Goal: Task Accomplishment & Management: Complete application form

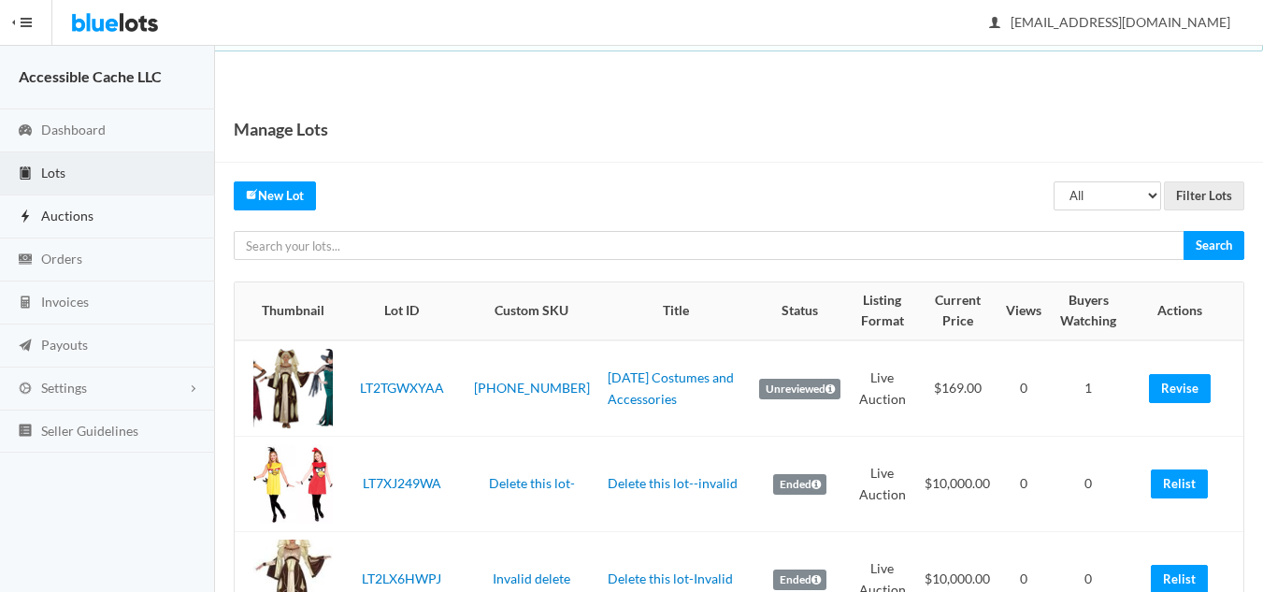
click at [78, 211] on span "Auctions" at bounding box center [67, 215] width 52 height 16
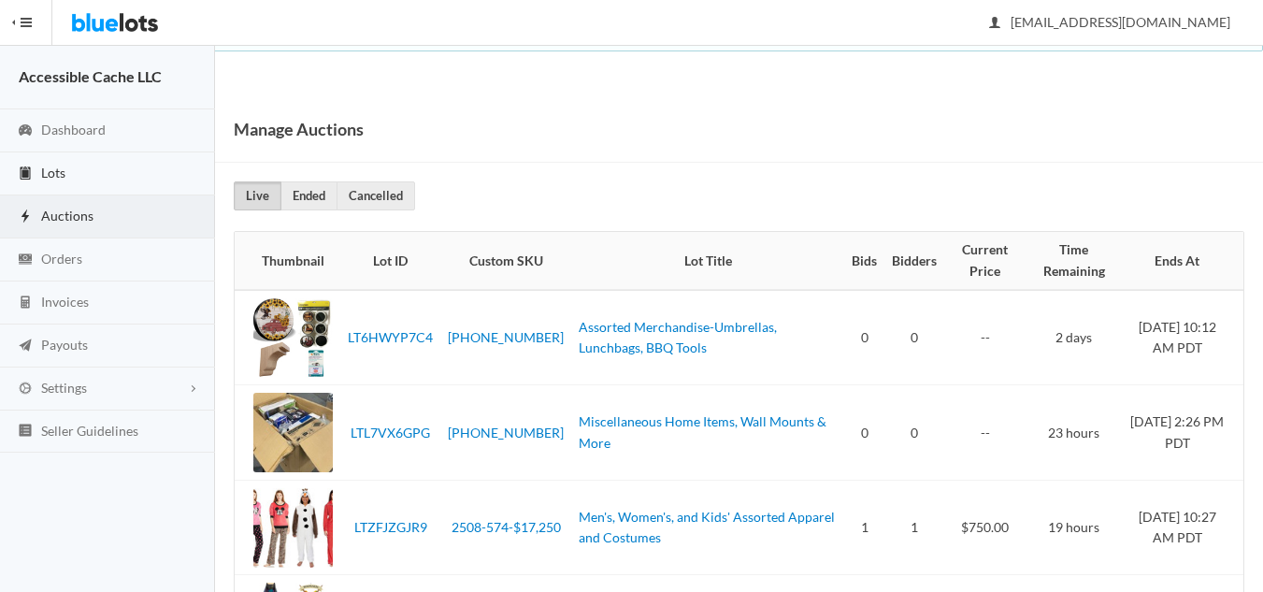
click at [67, 169] on link "Lots" at bounding box center [107, 173] width 215 height 43
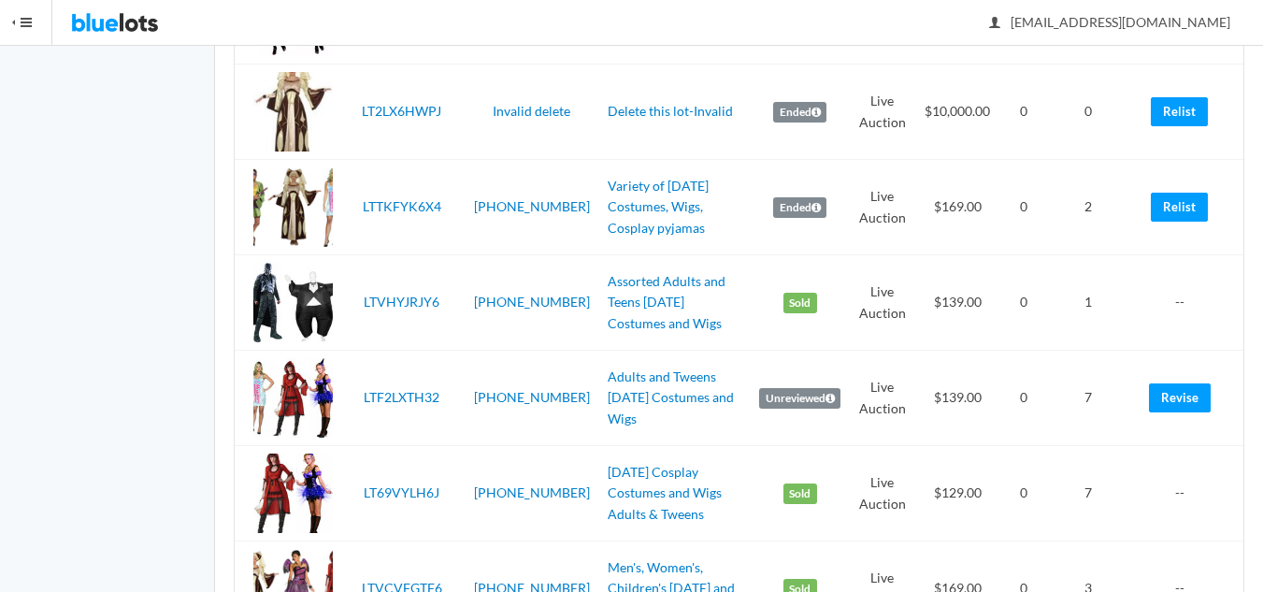
scroll to position [374, 0]
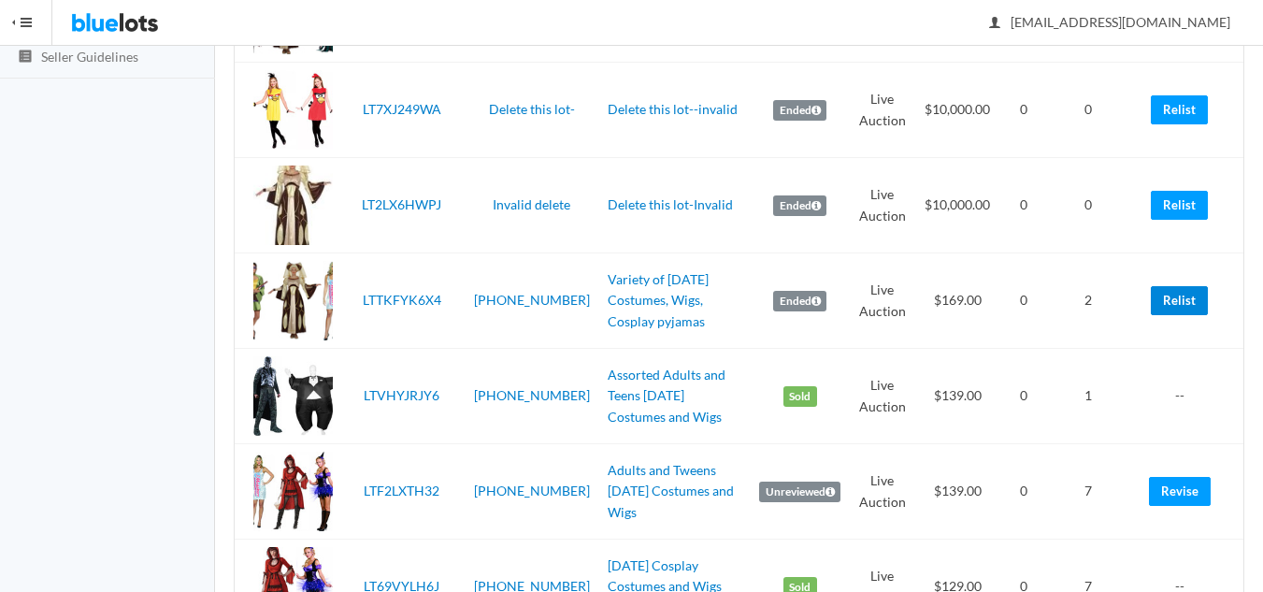
click at [1186, 292] on link "Relist" at bounding box center [1179, 300] width 57 height 29
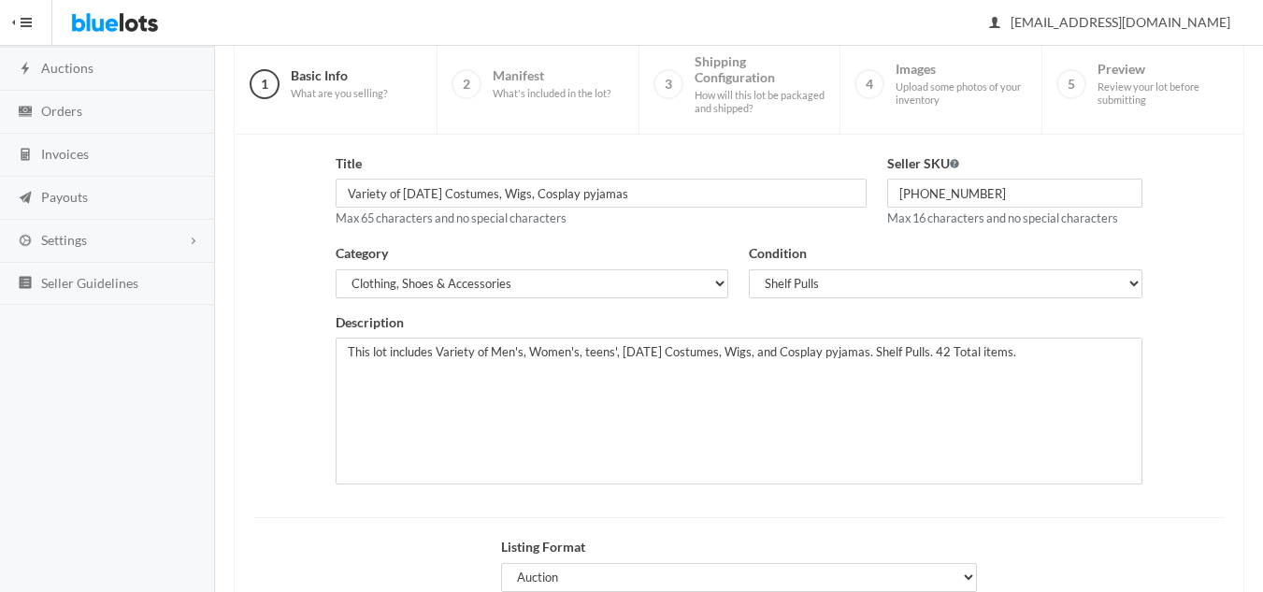
scroll to position [360, 0]
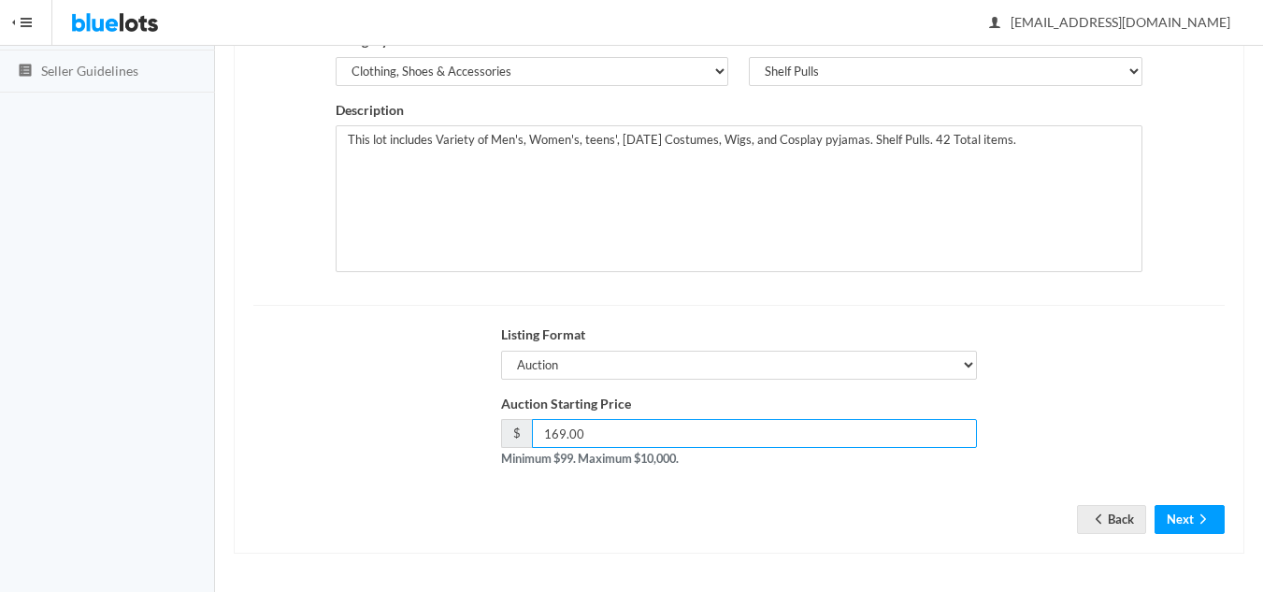
click at [558, 435] on input "169.00" at bounding box center [754, 433] width 445 height 29
type input "165.00"
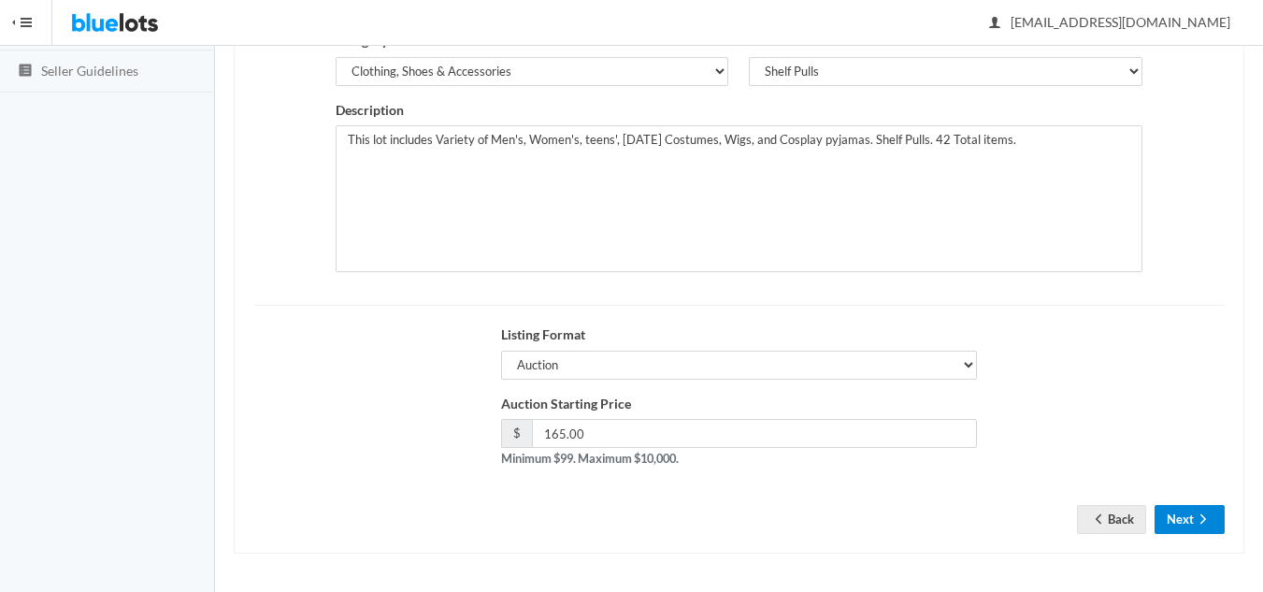
click at [1164, 513] on button "Next" at bounding box center [1189, 519] width 70 height 29
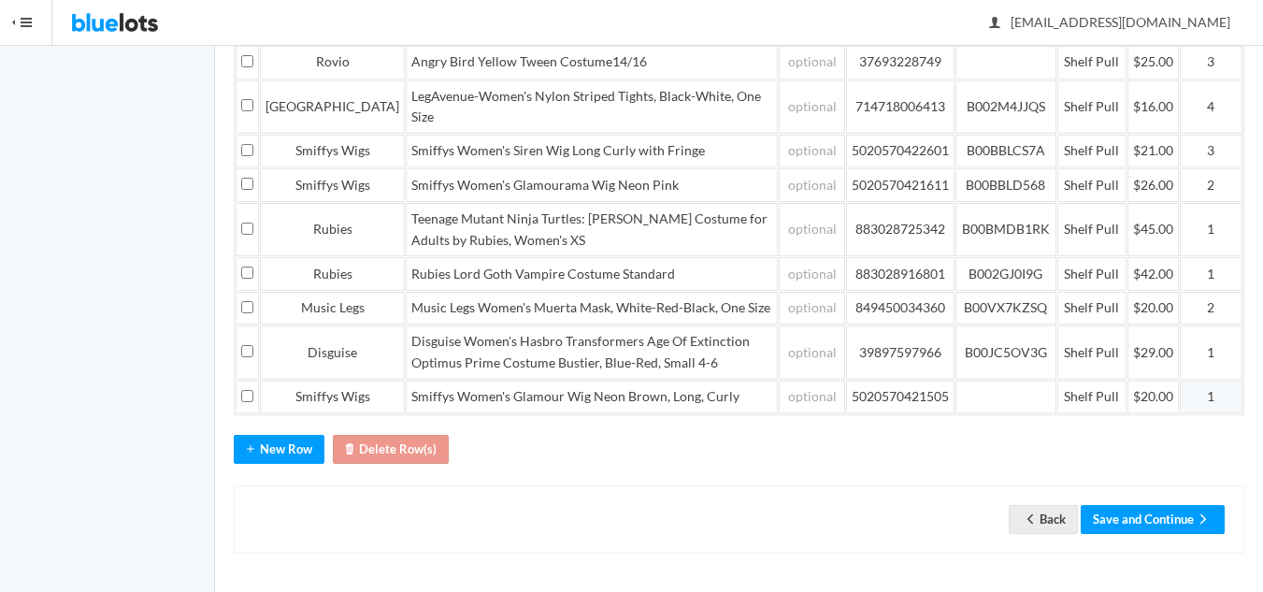
scroll to position [725, 0]
click at [1108, 514] on button "Save and Continue" at bounding box center [1152, 519] width 144 height 29
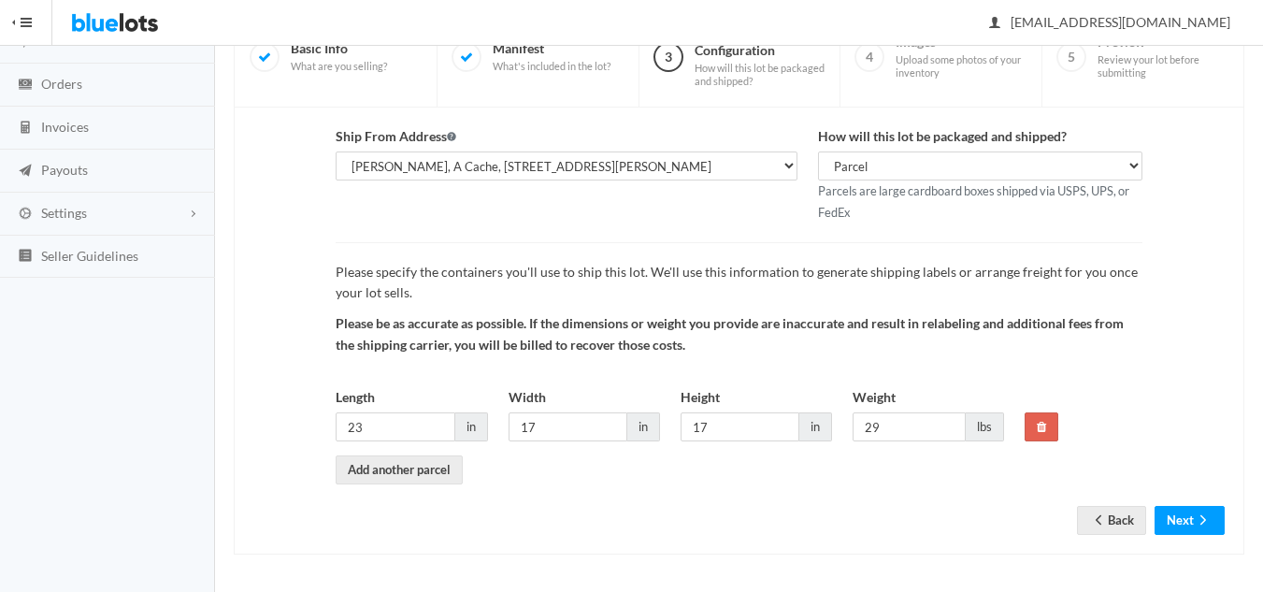
scroll to position [176, 0]
click at [1174, 517] on button "Next" at bounding box center [1189, 519] width 70 height 29
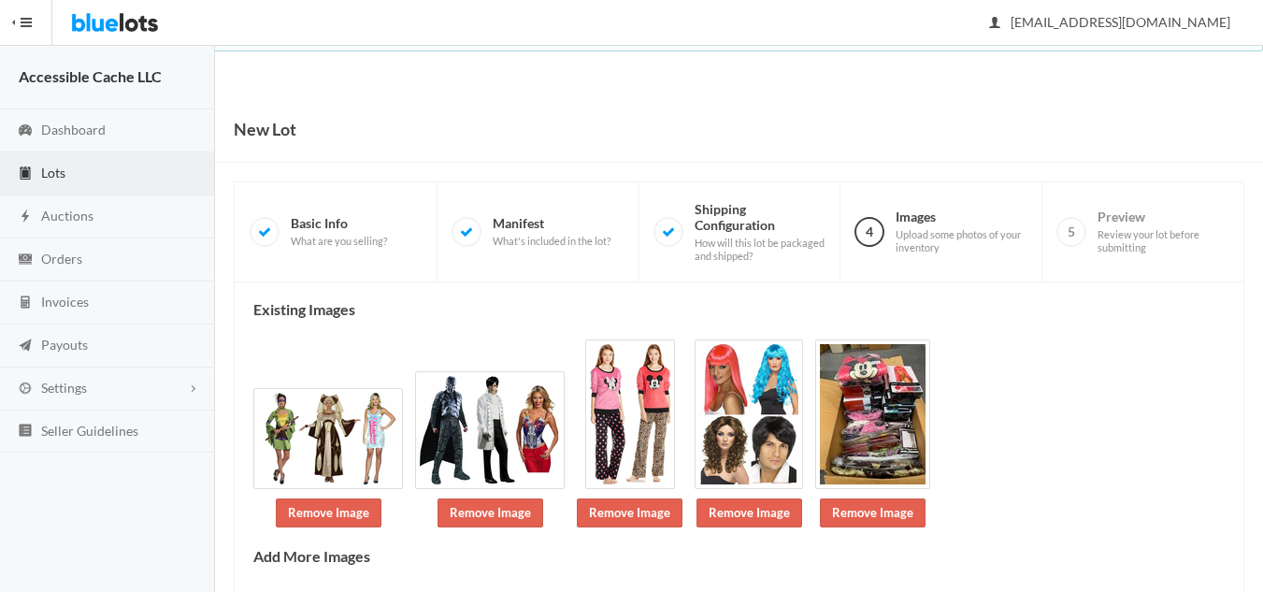
scroll to position [128, 0]
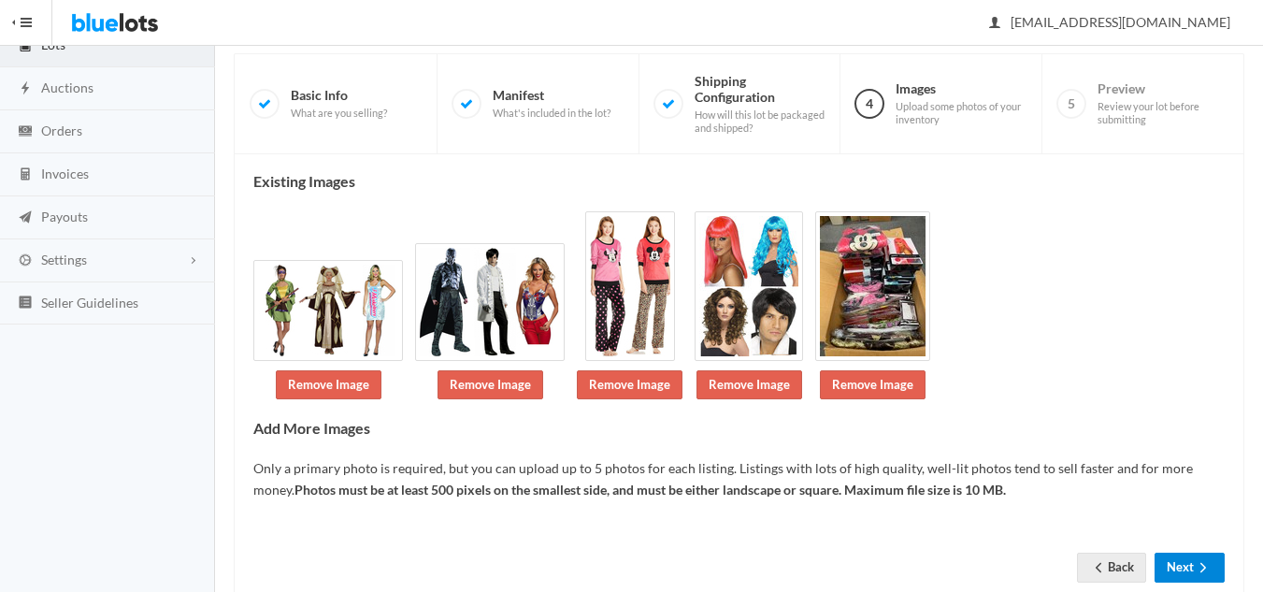
drag, startPoint x: 1162, startPoint y: 561, endPoint x: 1177, endPoint y: 562, distance: 15.0
click at [1163, 562] on button "Next" at bounding box center [1189, 566] width 70 height 29
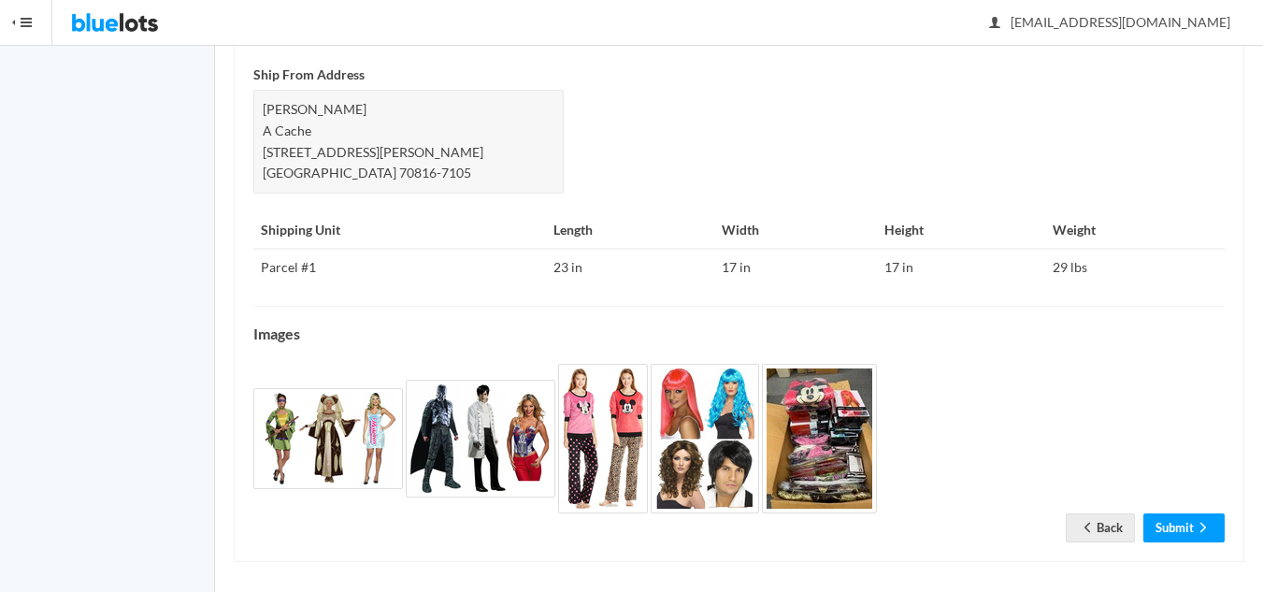
scroll to position [805, 0]
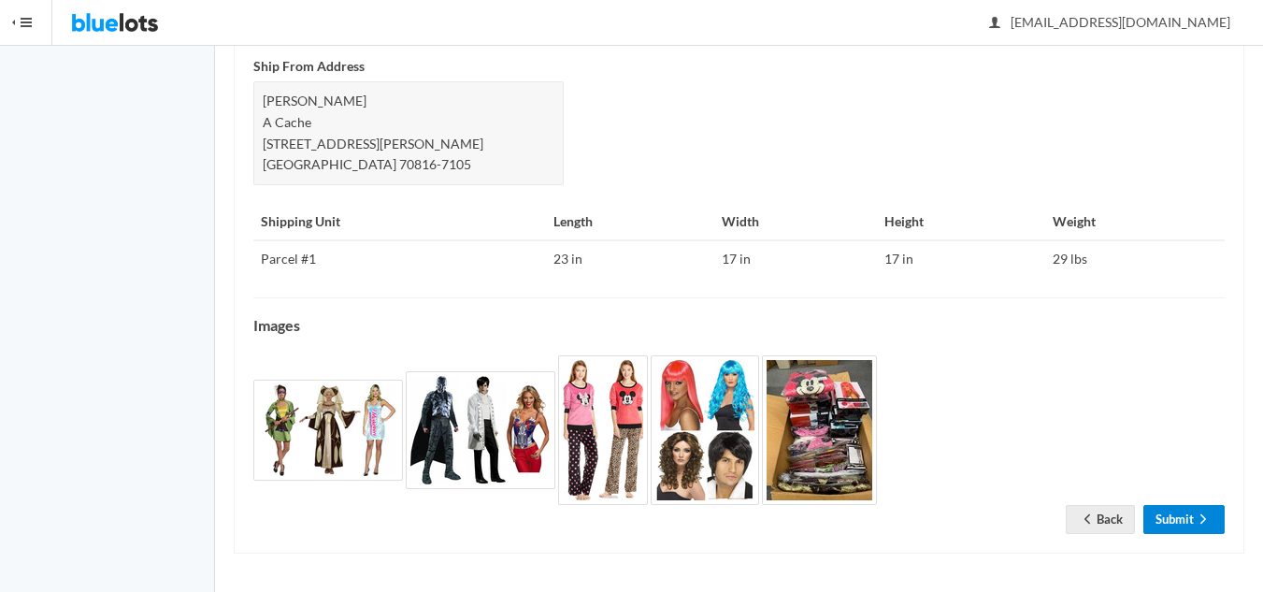
click at [1172, 530] on link "Submit" at bounding box center [1183, 519] width 81 height 29
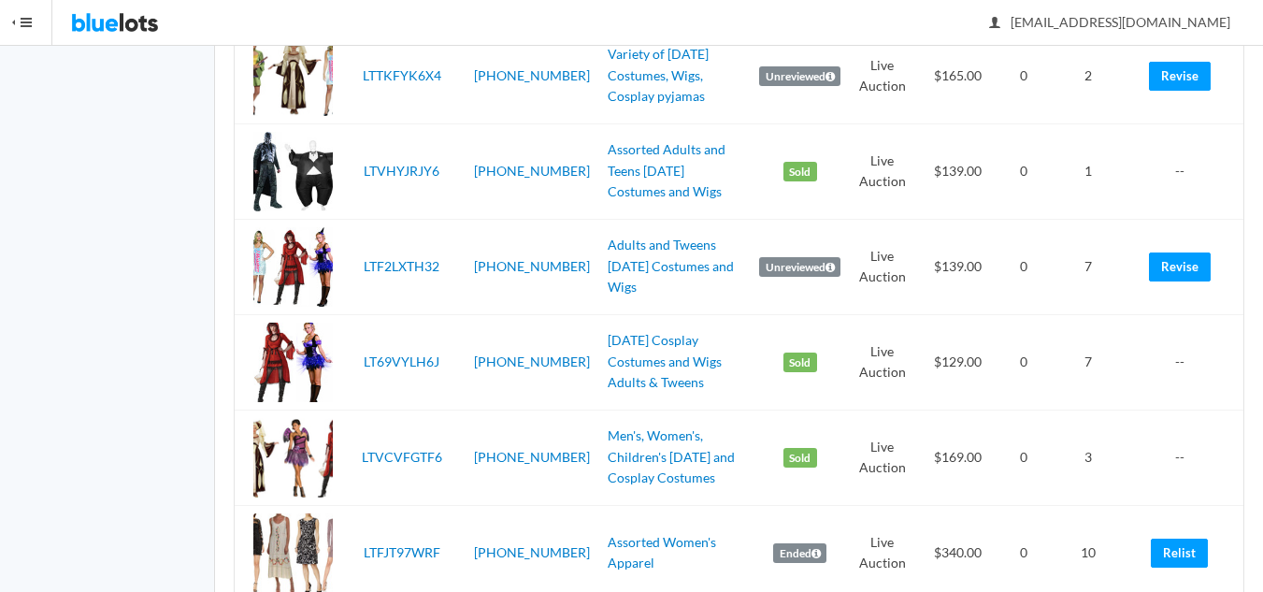
scroll to position [935, 0]
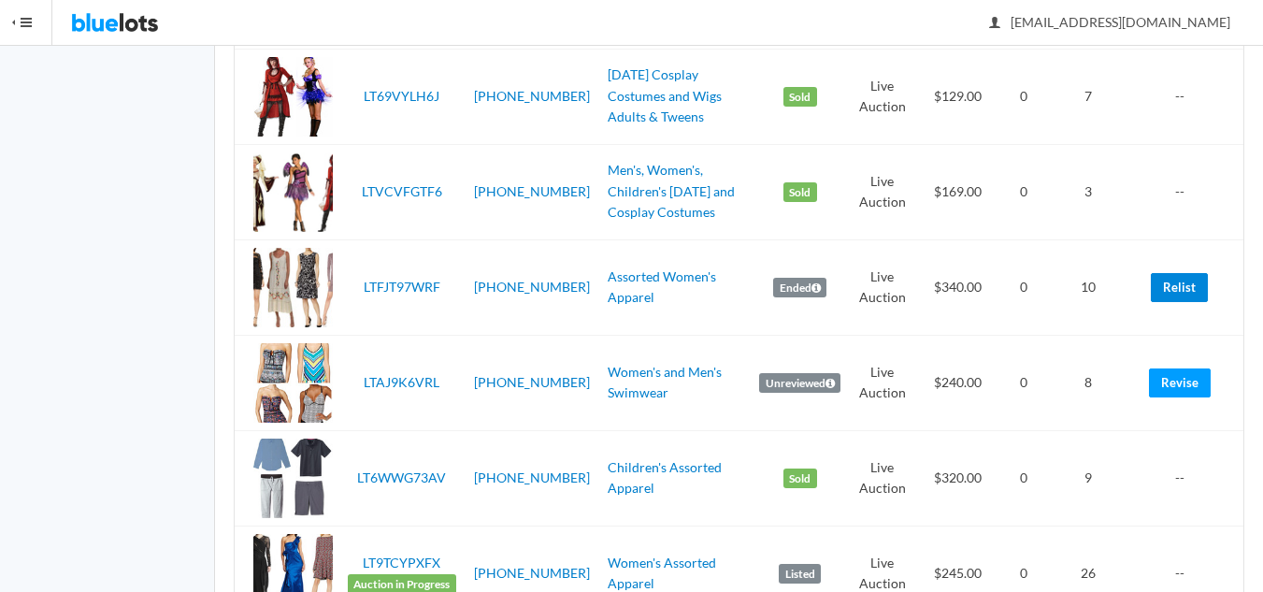
click at [1173, 288] on link "Relist" at bounding box center [1179, 287] width 57 height 29
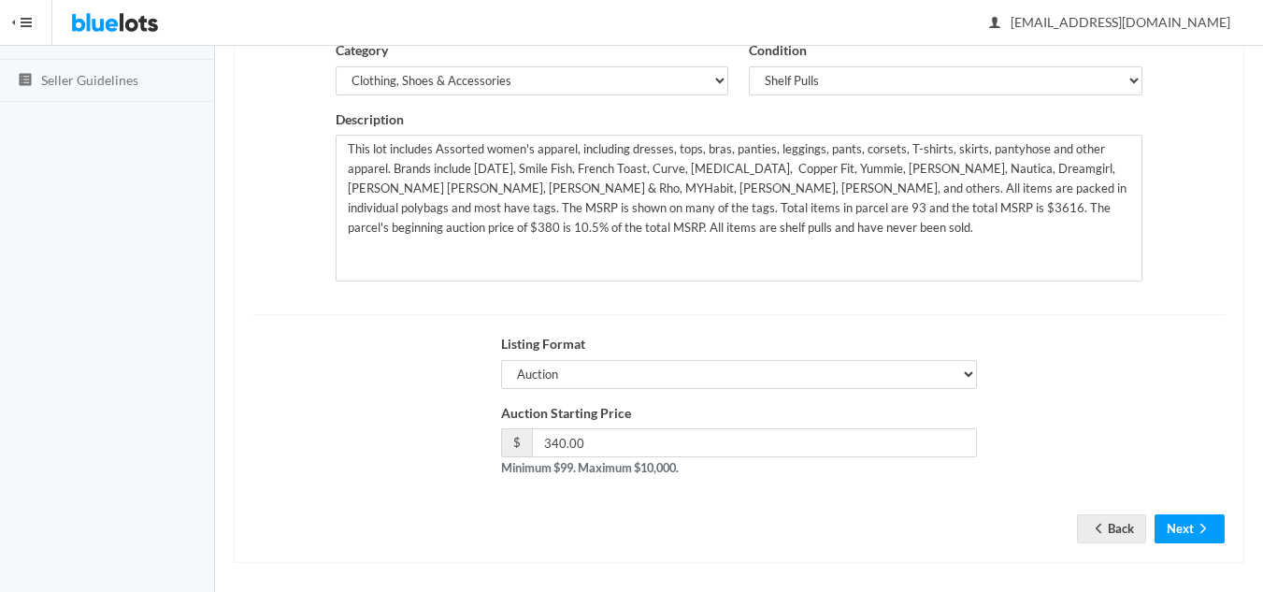
scroll to position [360, 0]
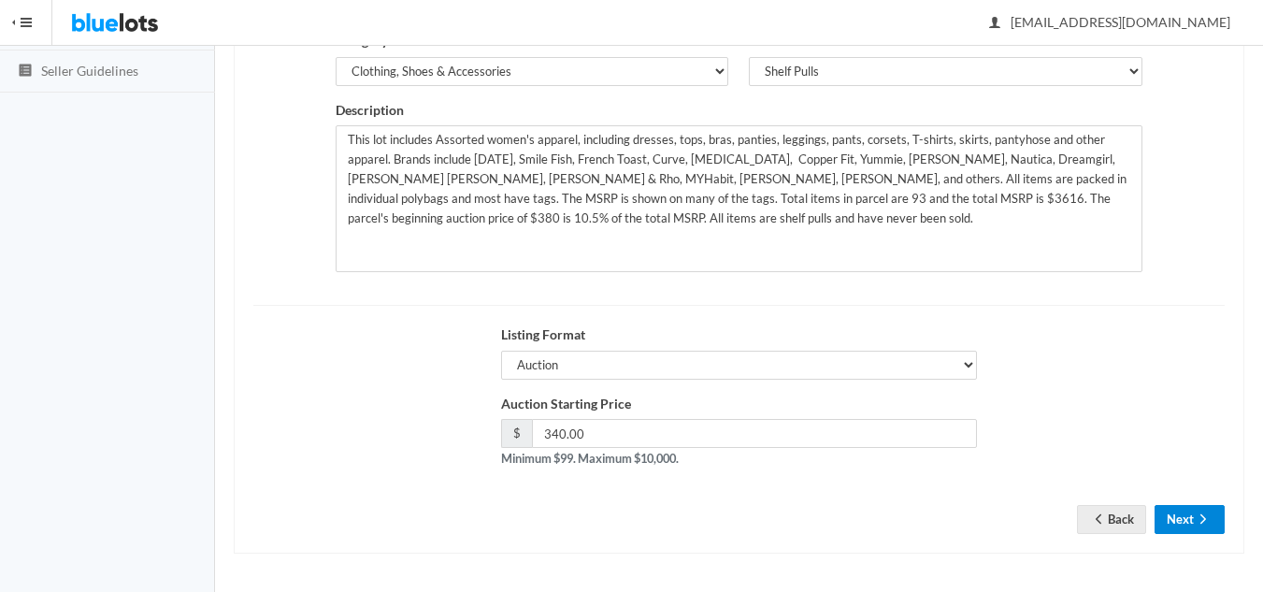
click at [1184, 521] on button "Next" at bounding box center [1189, 519] width 70 height 29
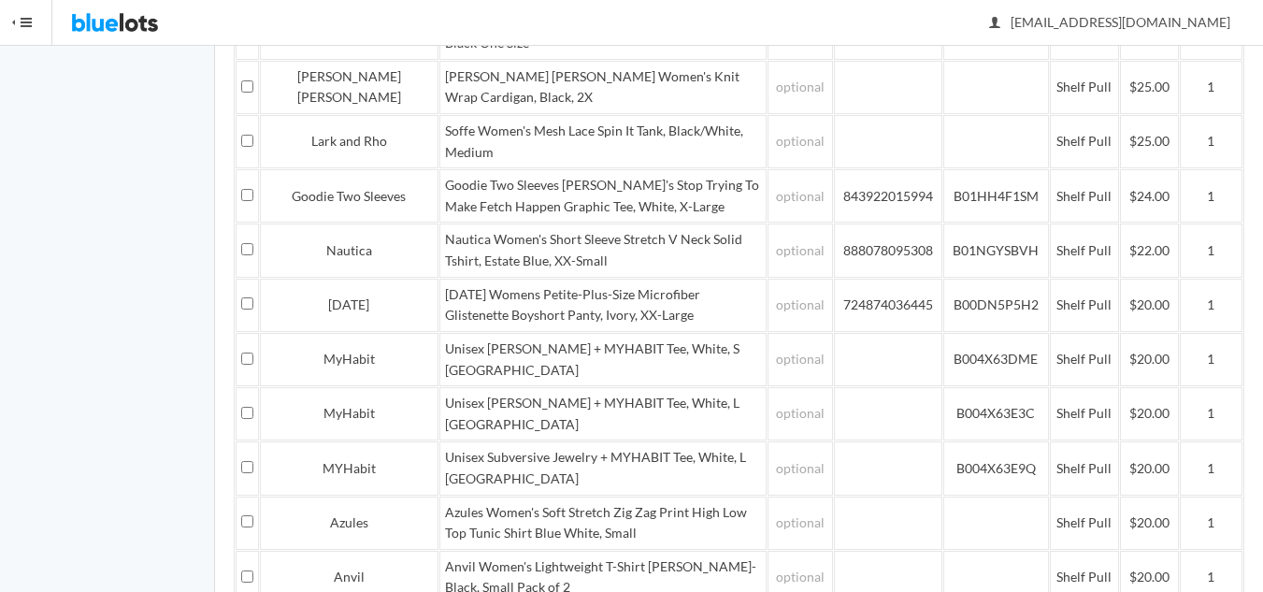
scroll to position [3086, 0]
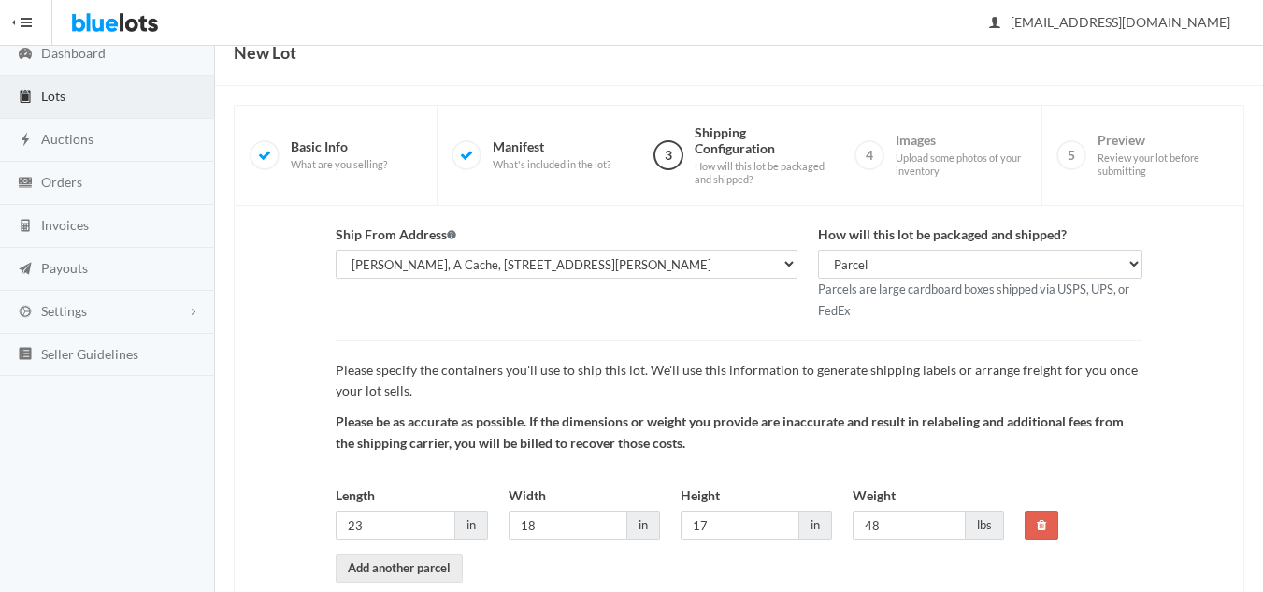
scroll to position [176, 0]
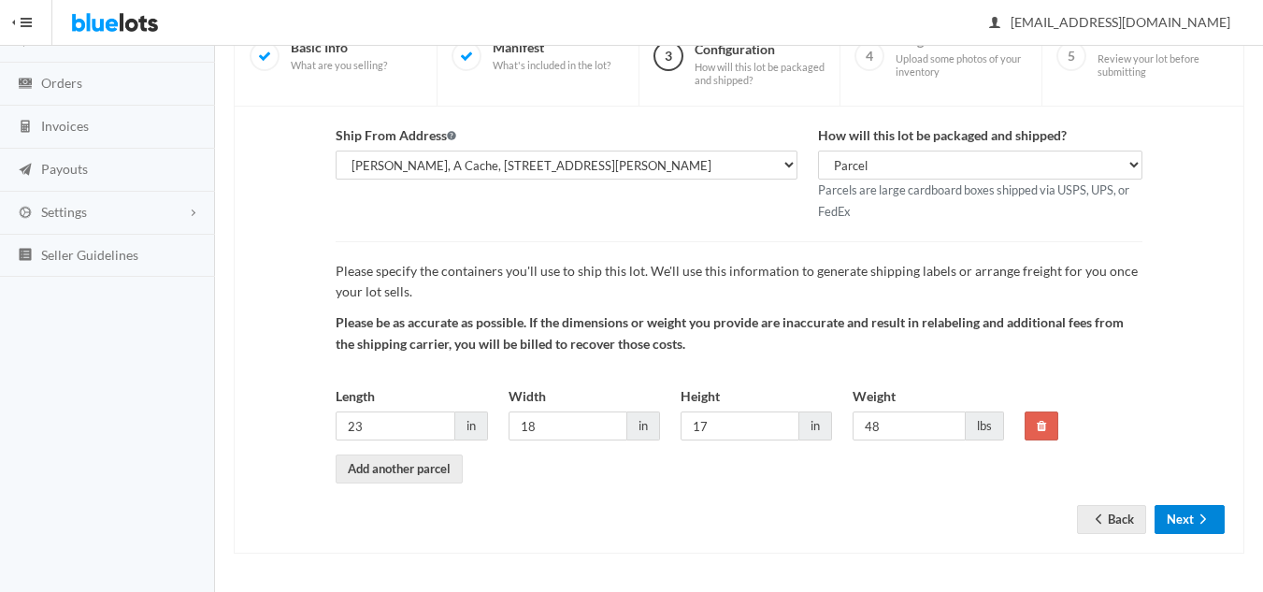
click at [1182, 532] on button "Next" at bounding box center [1189, 519] width 70 height 29
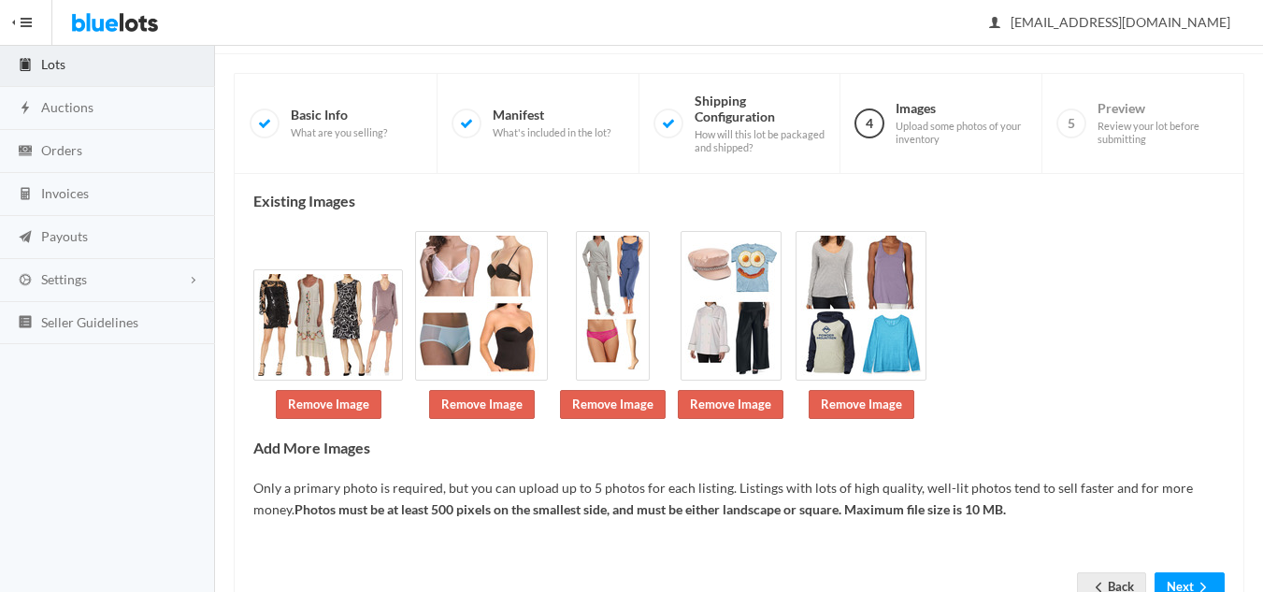
scroll to position [177, 0]
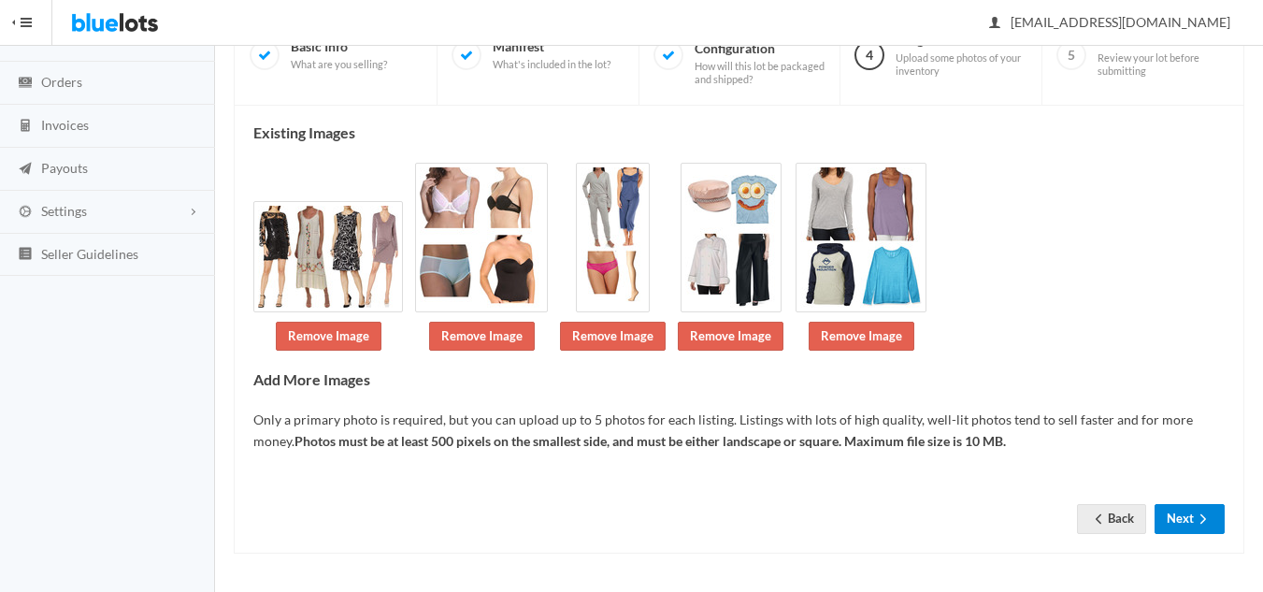
click at [1183, 514] on button "Next" at bounding box center [1189, 518] width 70 height 29
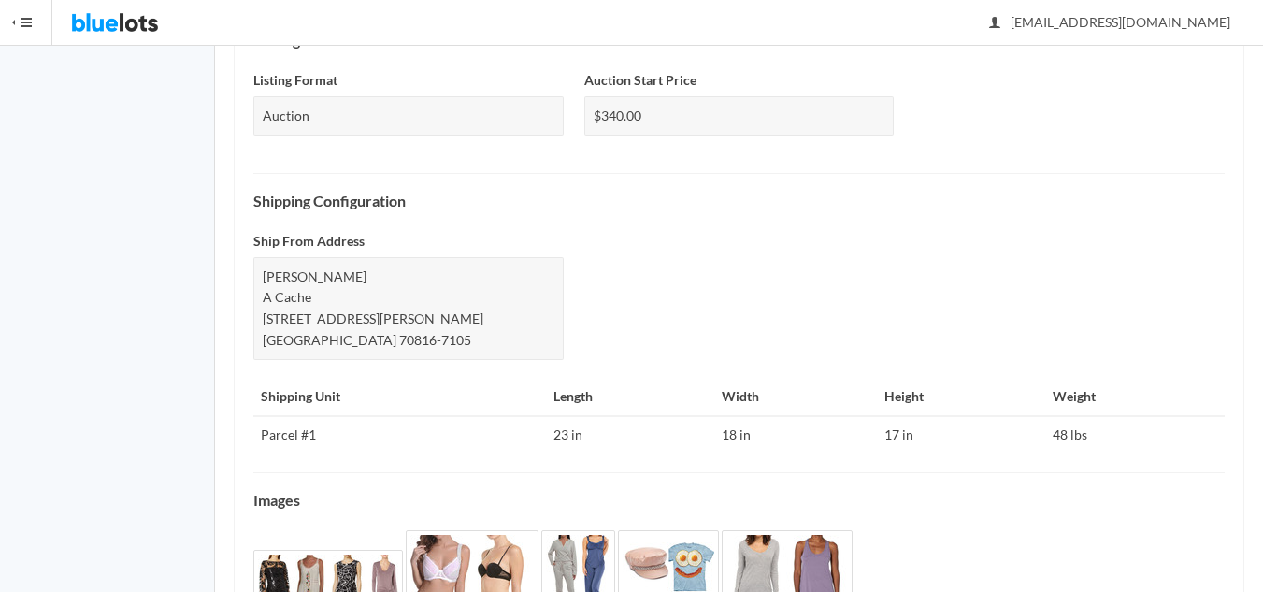
scroll to position [868, 0]
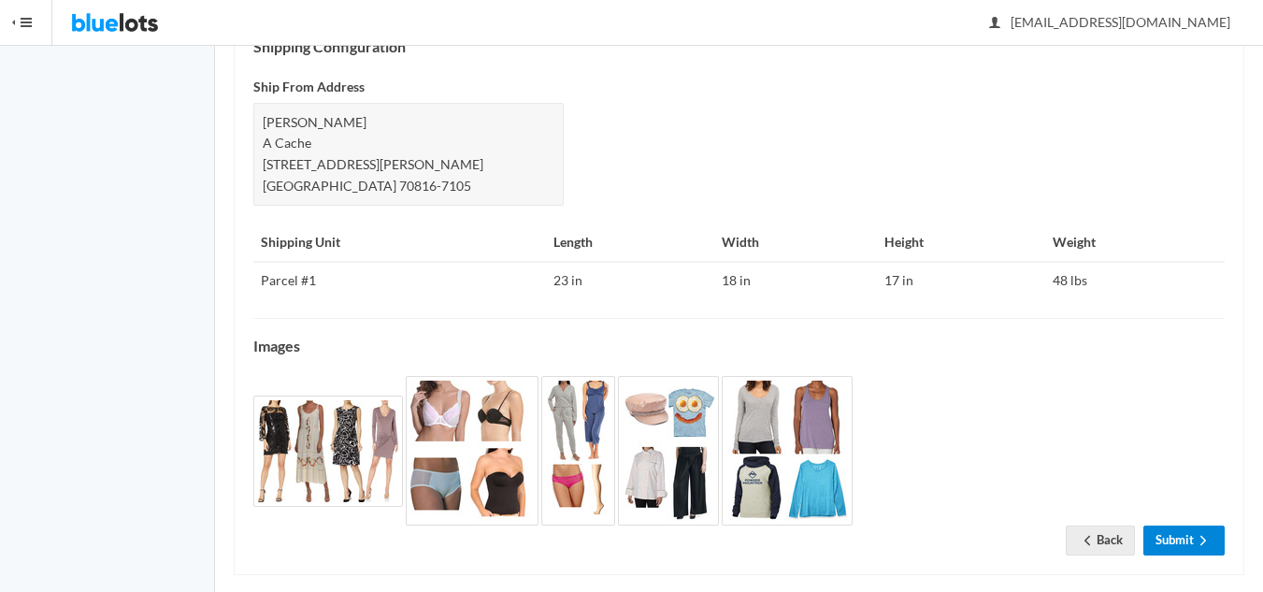
drag, startPoint x: 1202, startPoint y: 515, endPoint x: 1176, endPoint y: 514, distance: 26.2
click at [1202, 535] on icon "arrow forward" at bounding box center [1203, 539] width 6 height 9
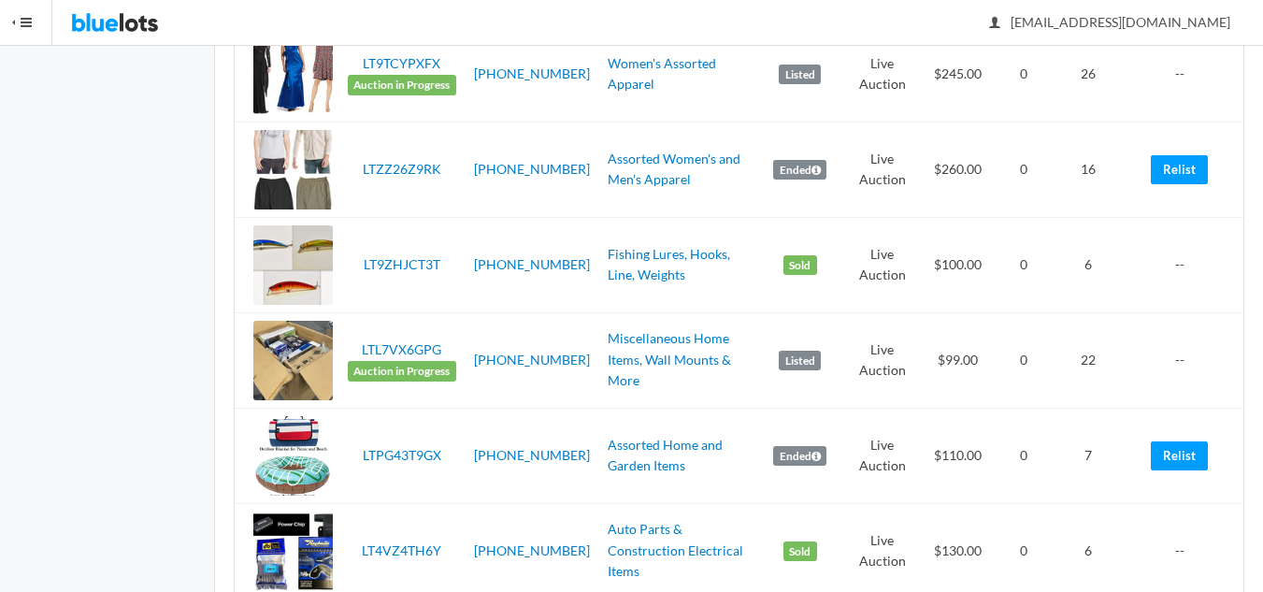
scroll to position [1402, 0]
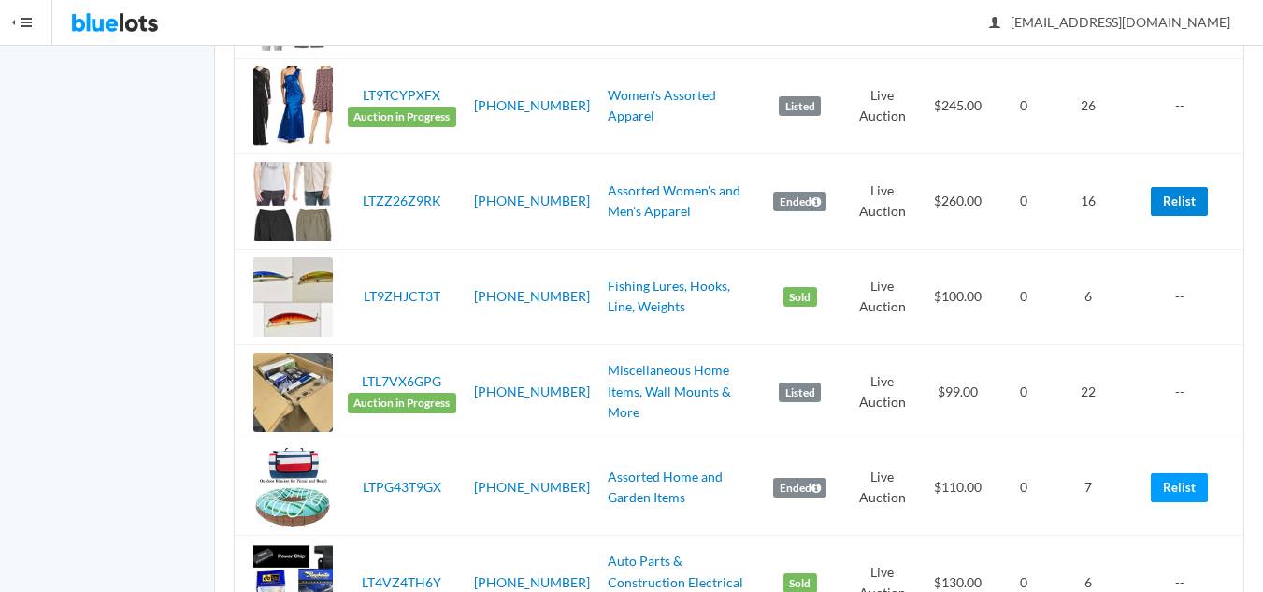
click at [1180, 201] on link "Relist" at bounding box center [1179, 201] width 57 height 29
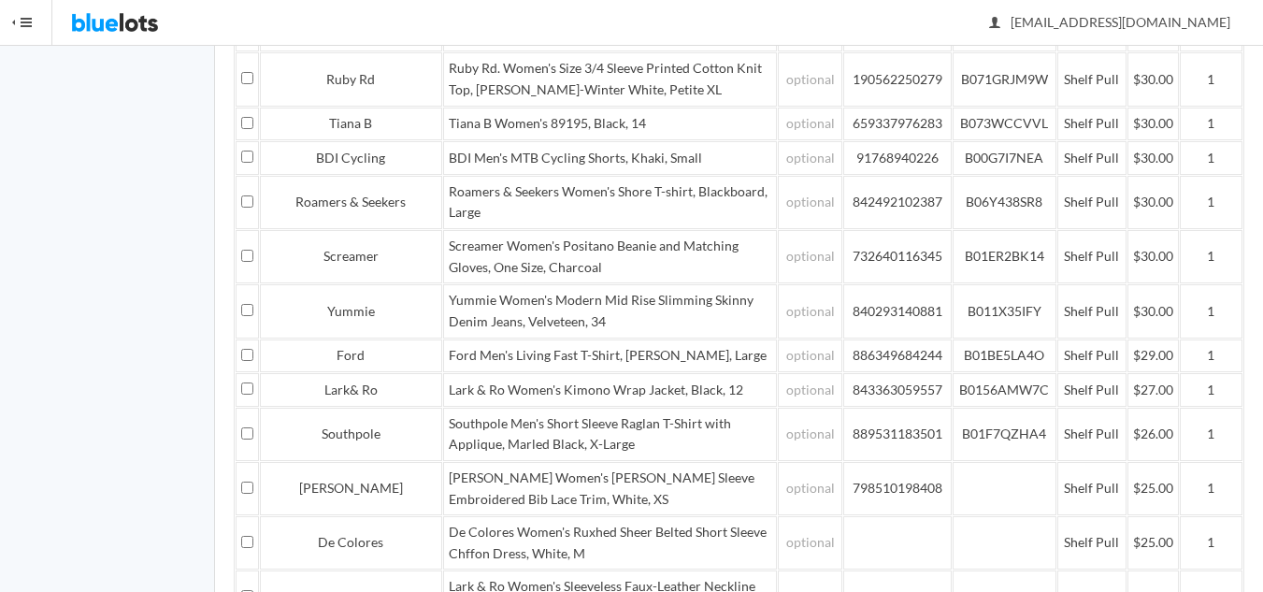
scroll to position [2267, 0]
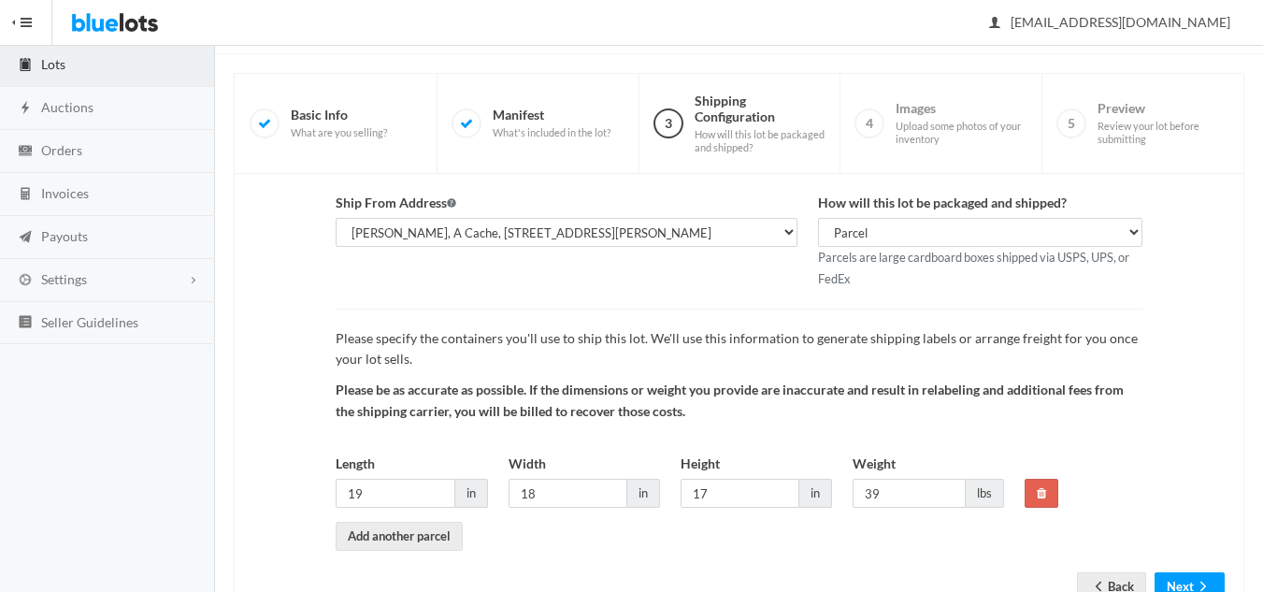
scroll to position [176, 0]
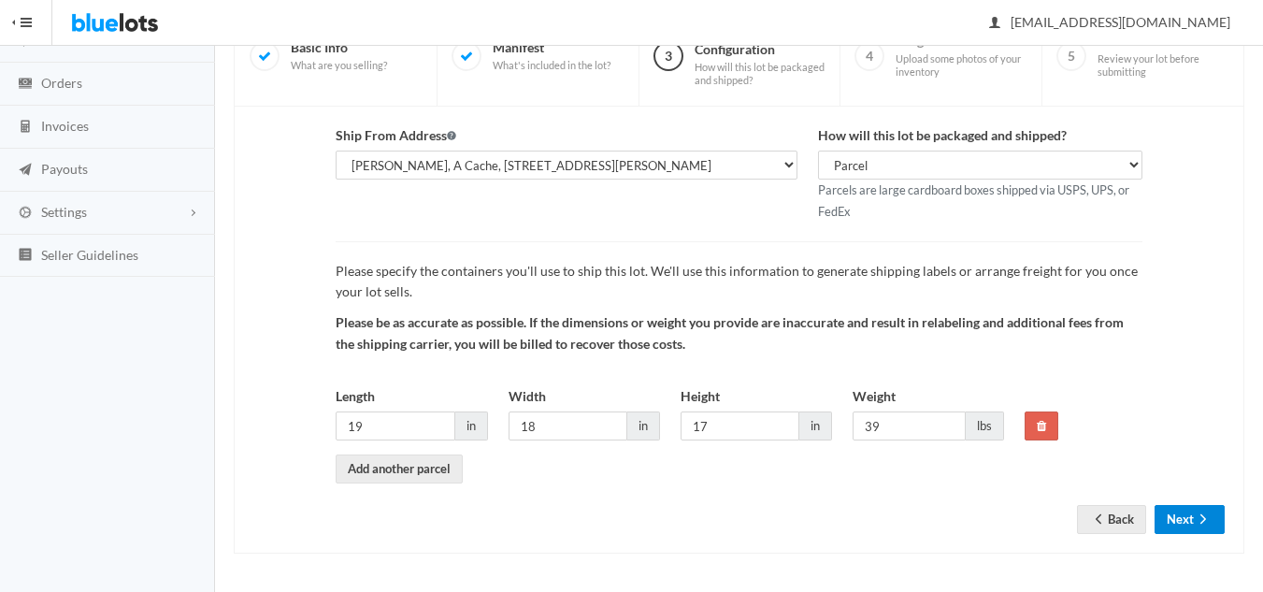
click at [1168, 524] on button "Next" at bounding box center [1189, 519] width 70 height 29
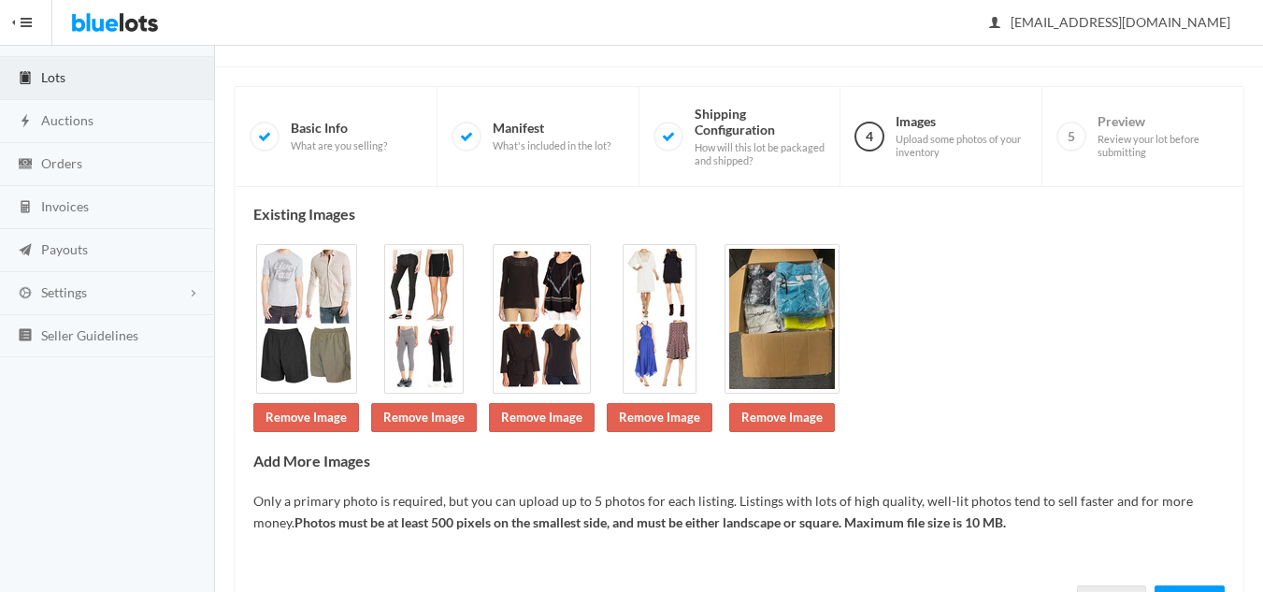
scroll to position [177, 0]
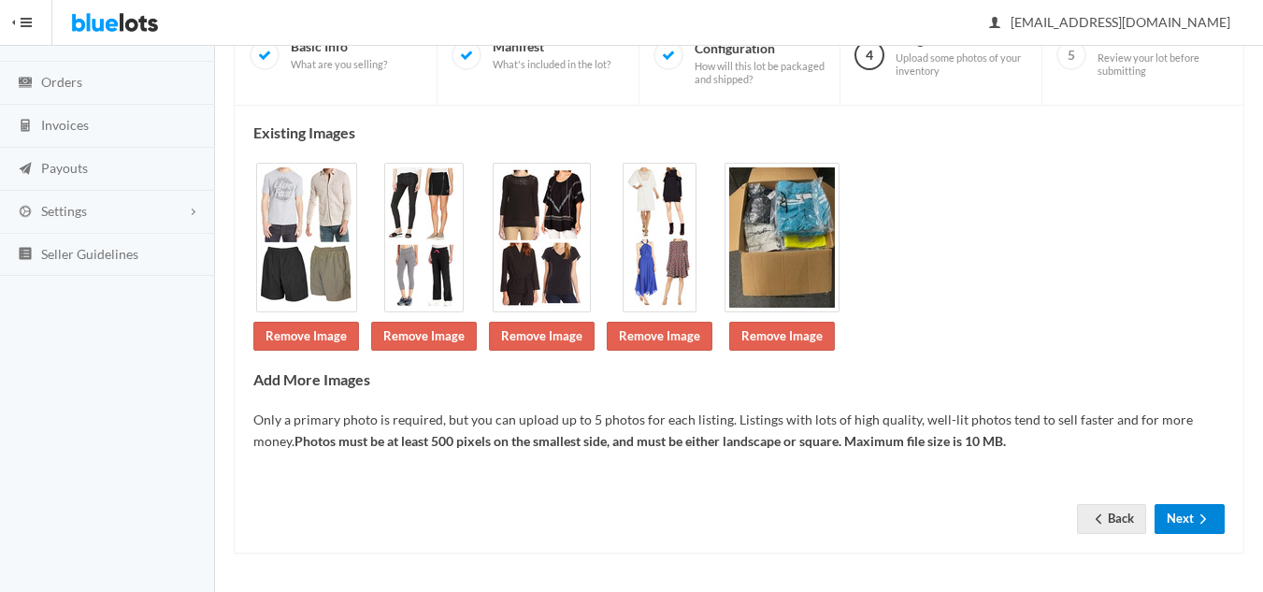
click at [1198, 524] on icon "arrow forward" at bounding box center [1203, 518] width 19 height 15
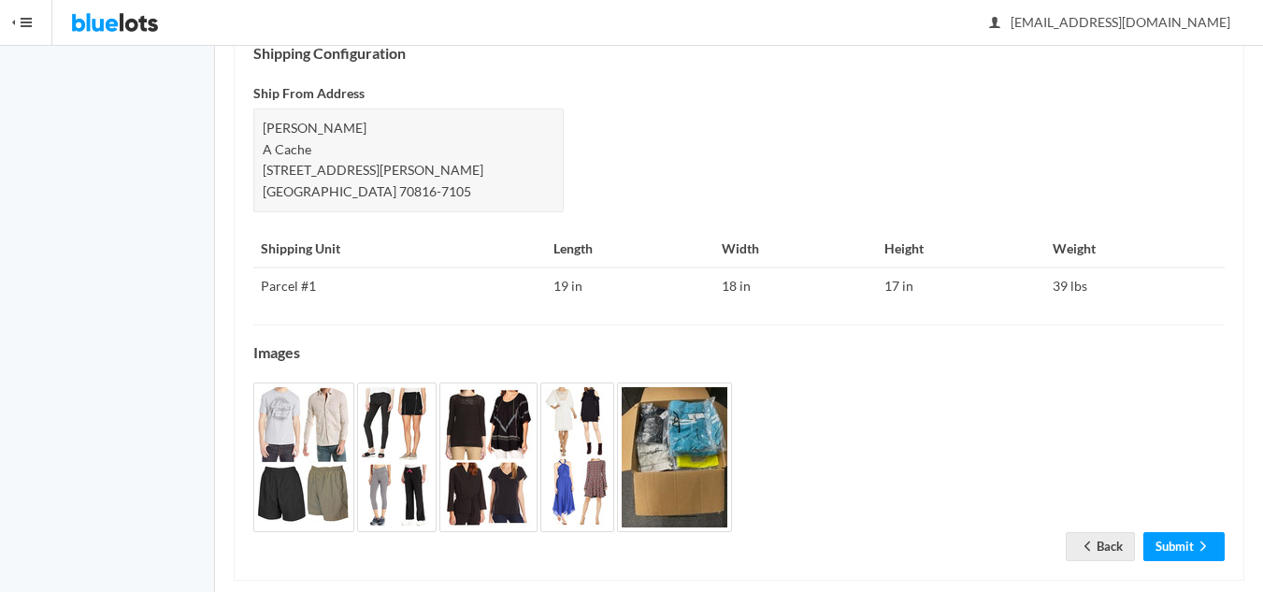
scroll to position [847, 0]
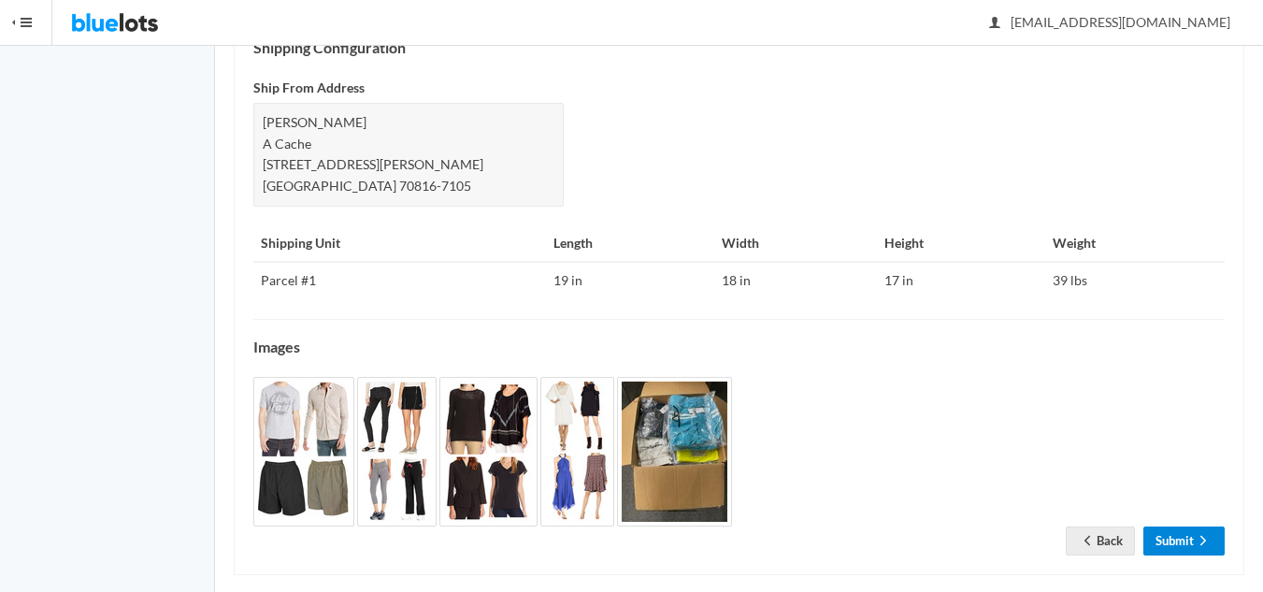
click at [1196, 533] on icon "arrow forward" at bounding box center [1203, 540] width 19 height 15
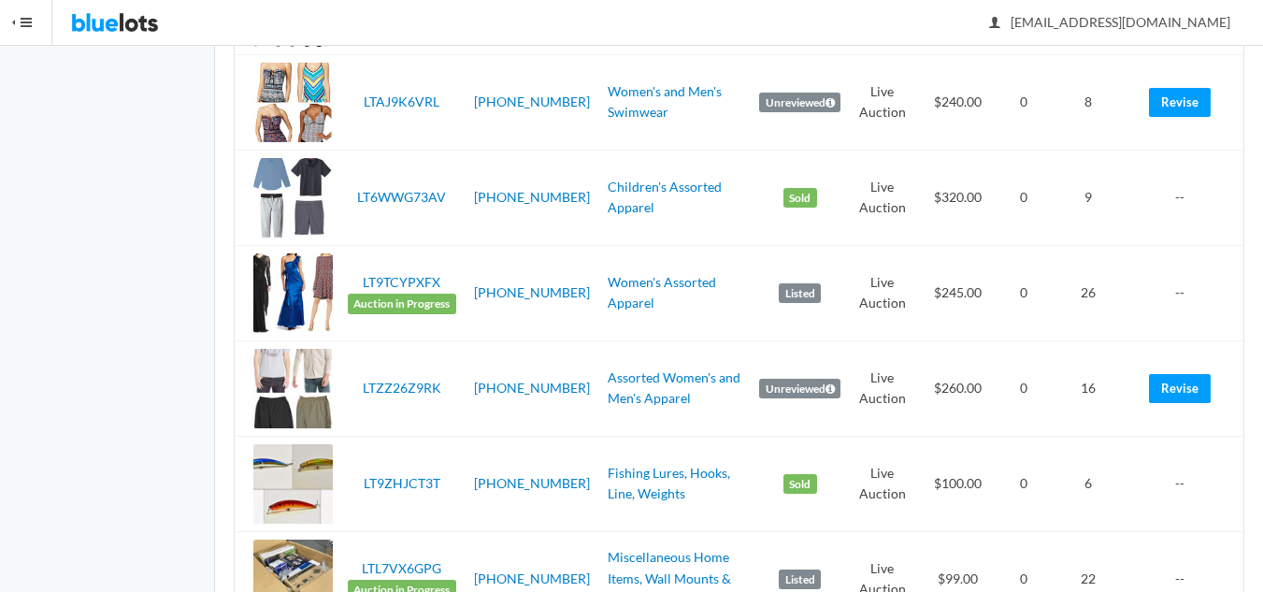
scroll to position [1589, 0]
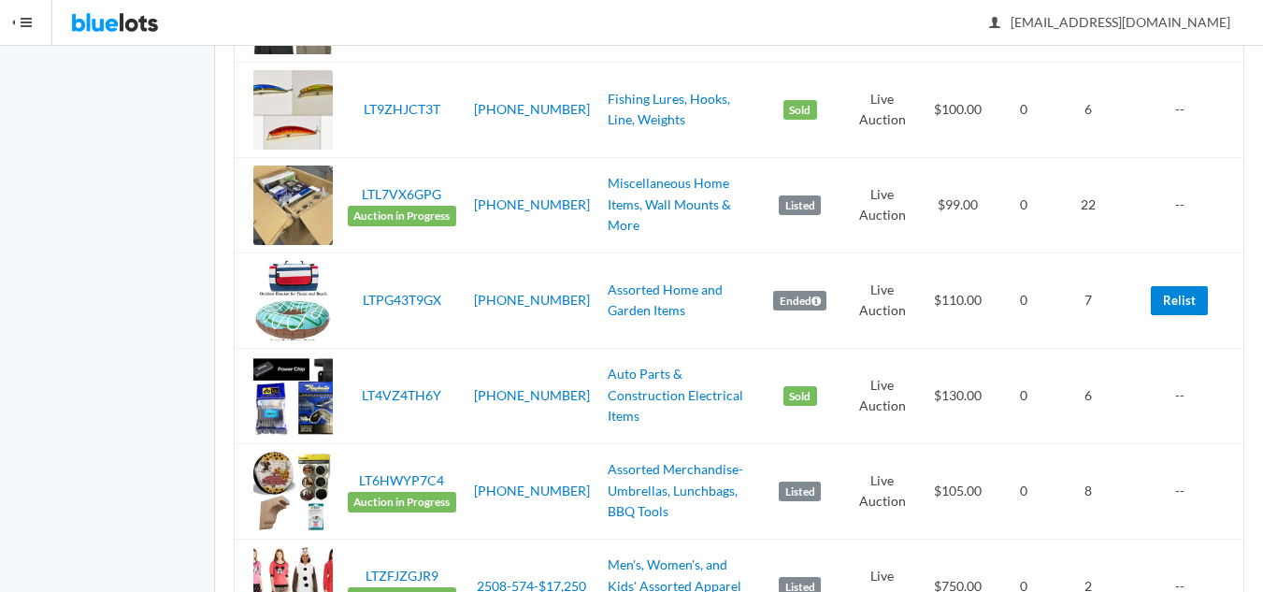
click at [1180, 300] on link "Relist" at bounding box center [1179, 300] width 57 height 29
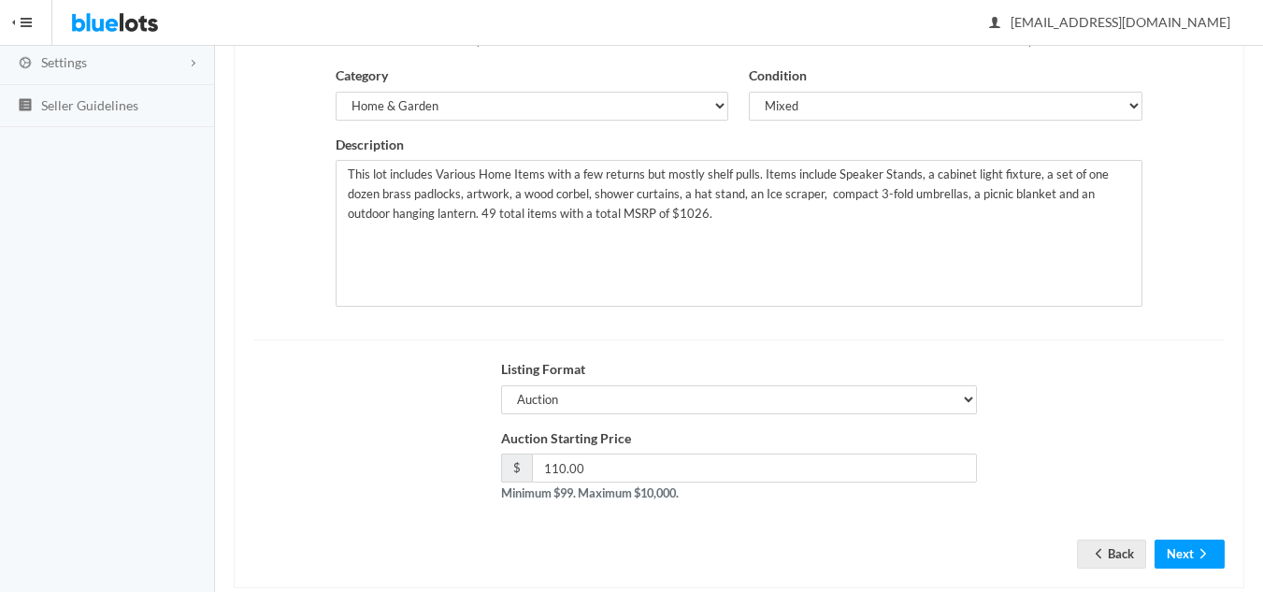
scroll to position [360, 0]
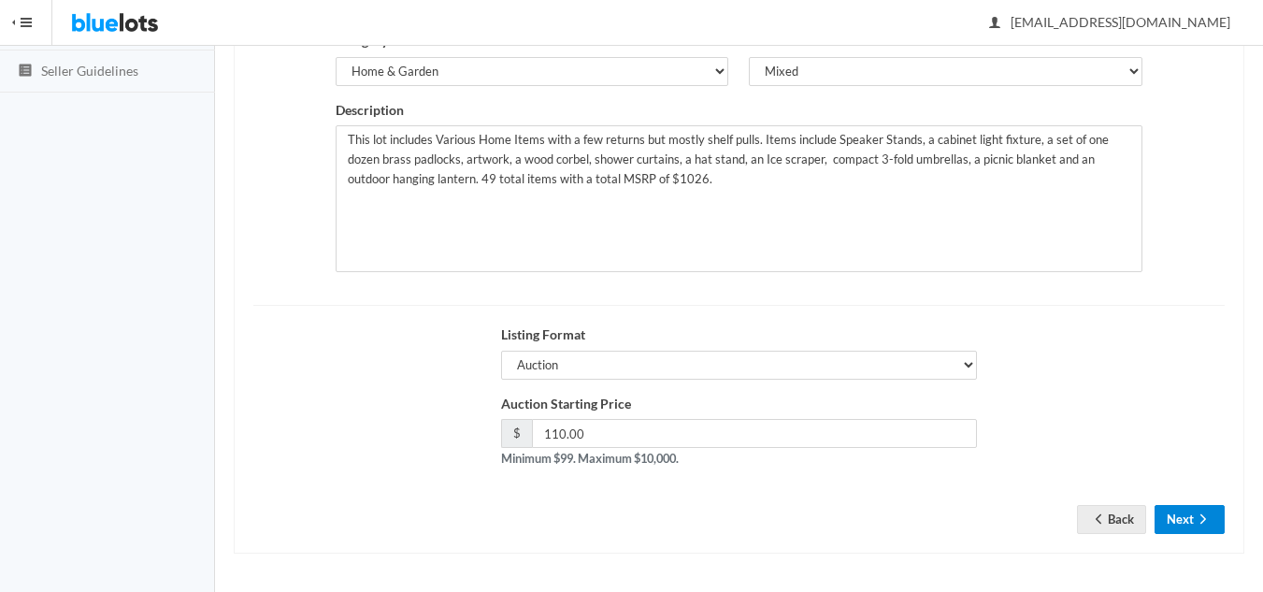
click at [1175, 514] on button "Next" at bounding box center [1189, 519] width 70 height 29
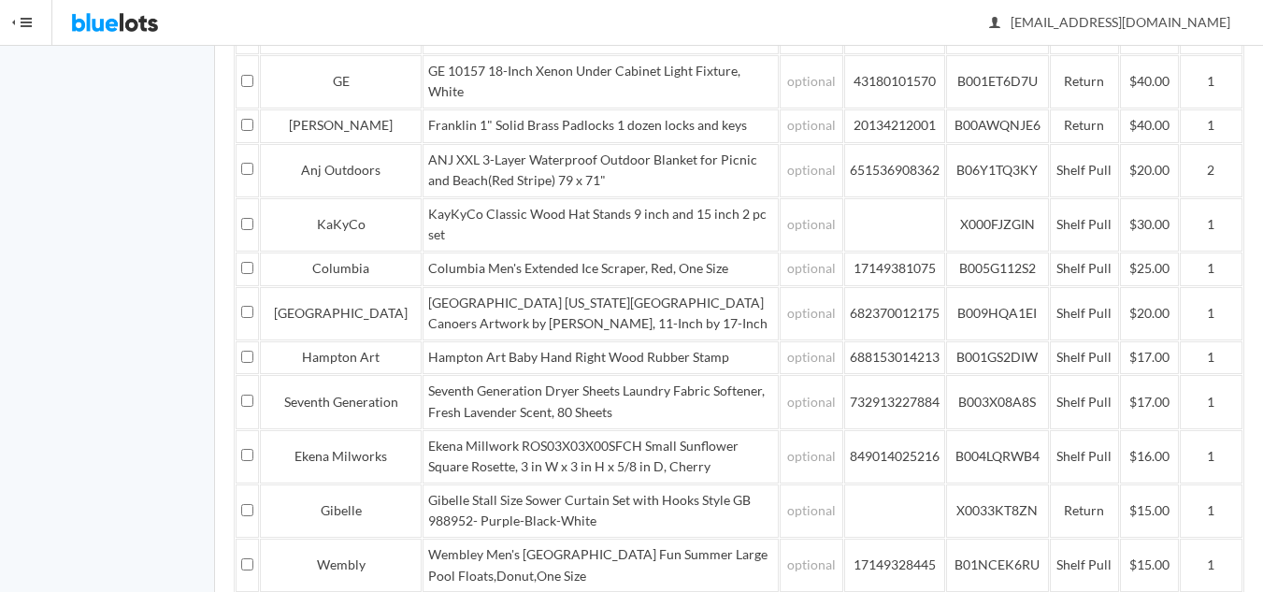
scroll to position [957, 0]
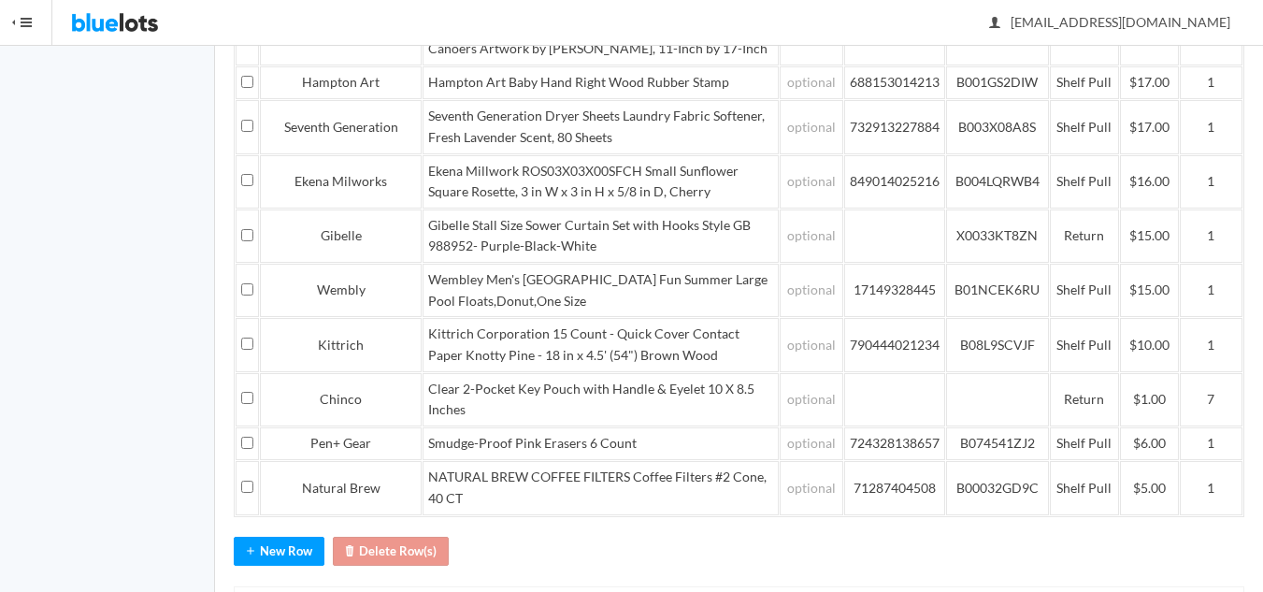
drag, startPoint x: 1114, startPoint y: 511, endPoint x: 1215, endPoint y: 494, distance: 102.3
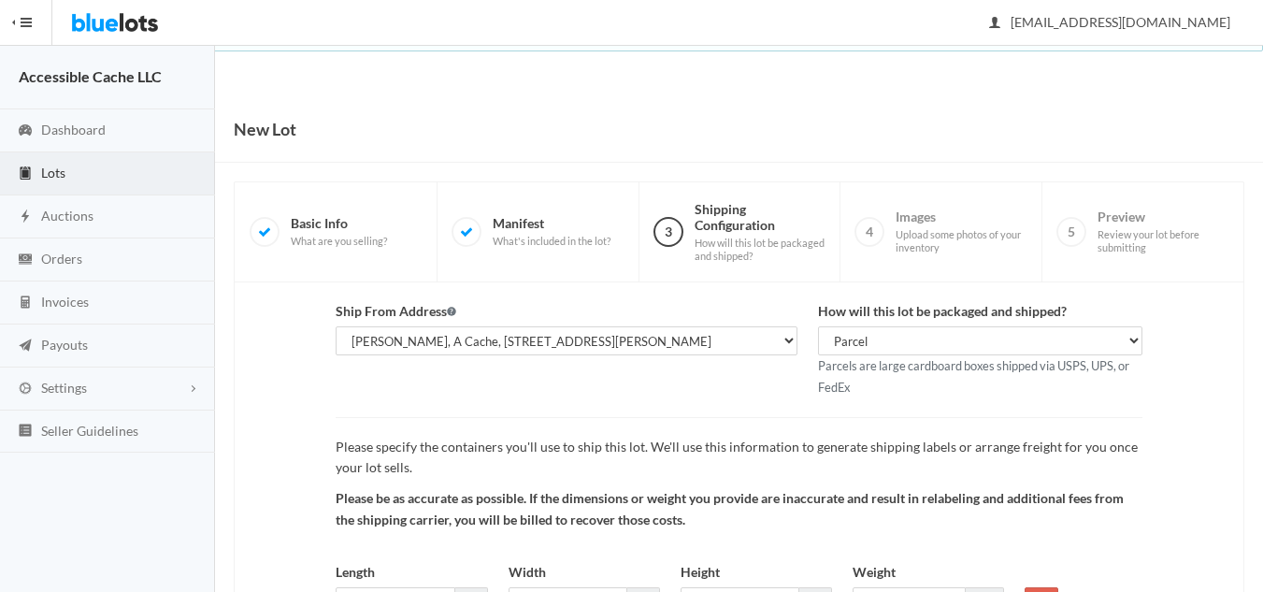
scroll to position [176, 0]
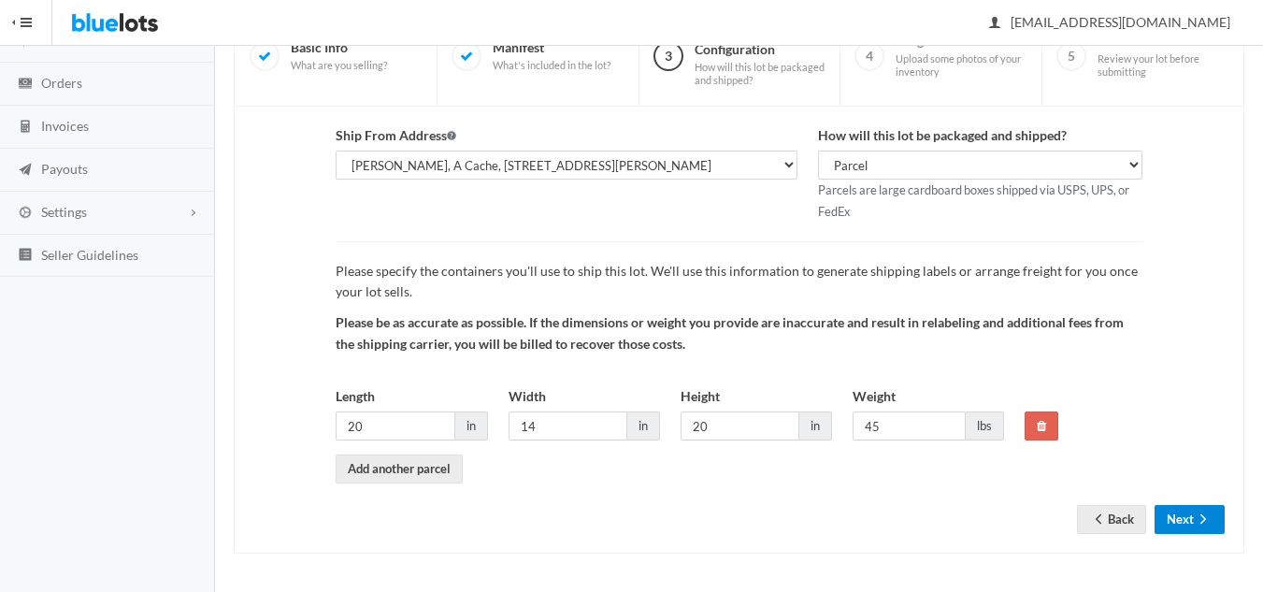
click at [1193, 520] on button "Next" at bounding box center [1189, 519] width 70 height 29
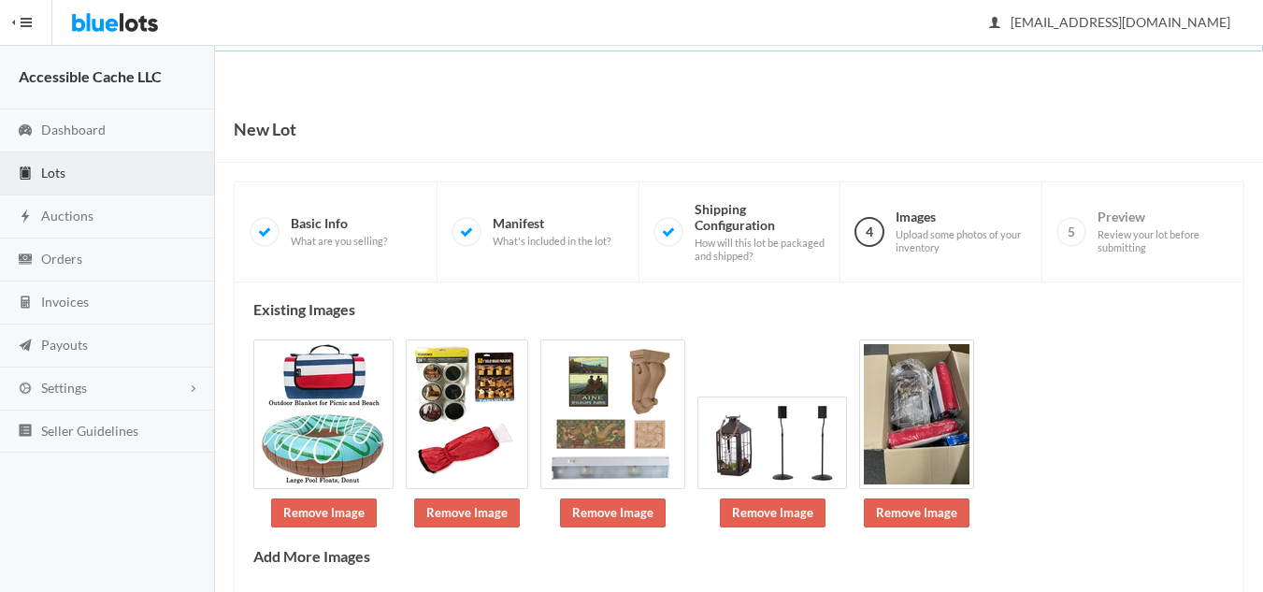
scroll to position [177, 0]
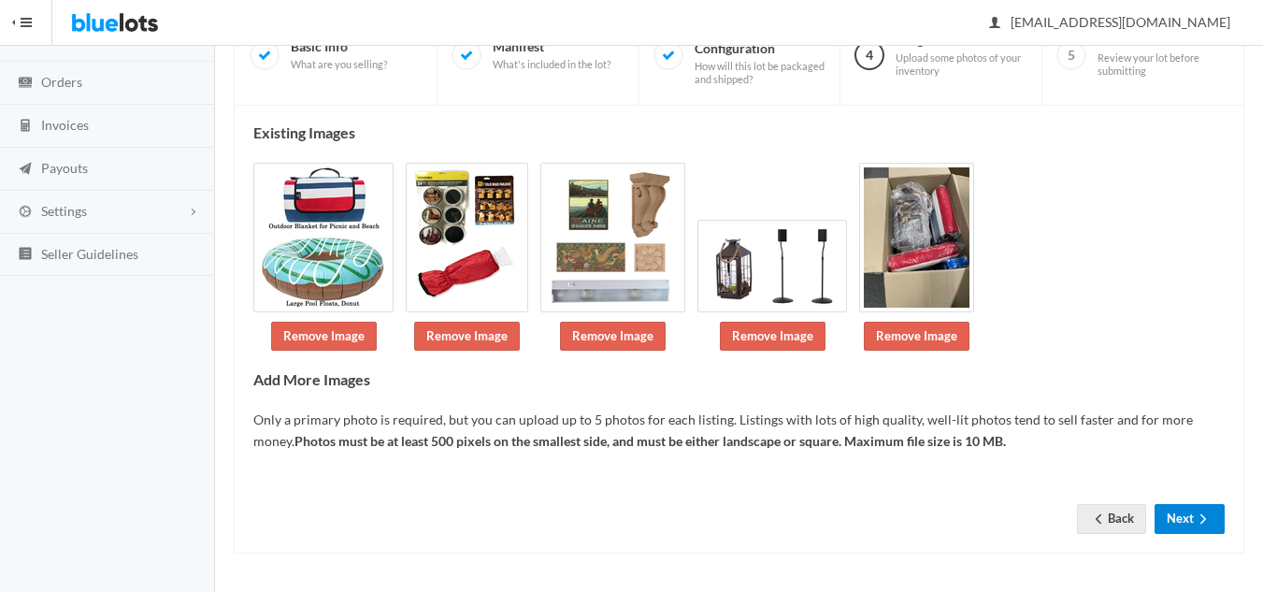
click at [1198, 516] on icon "arrow forward" at bounding box center [1203, 518] width 19 height 15
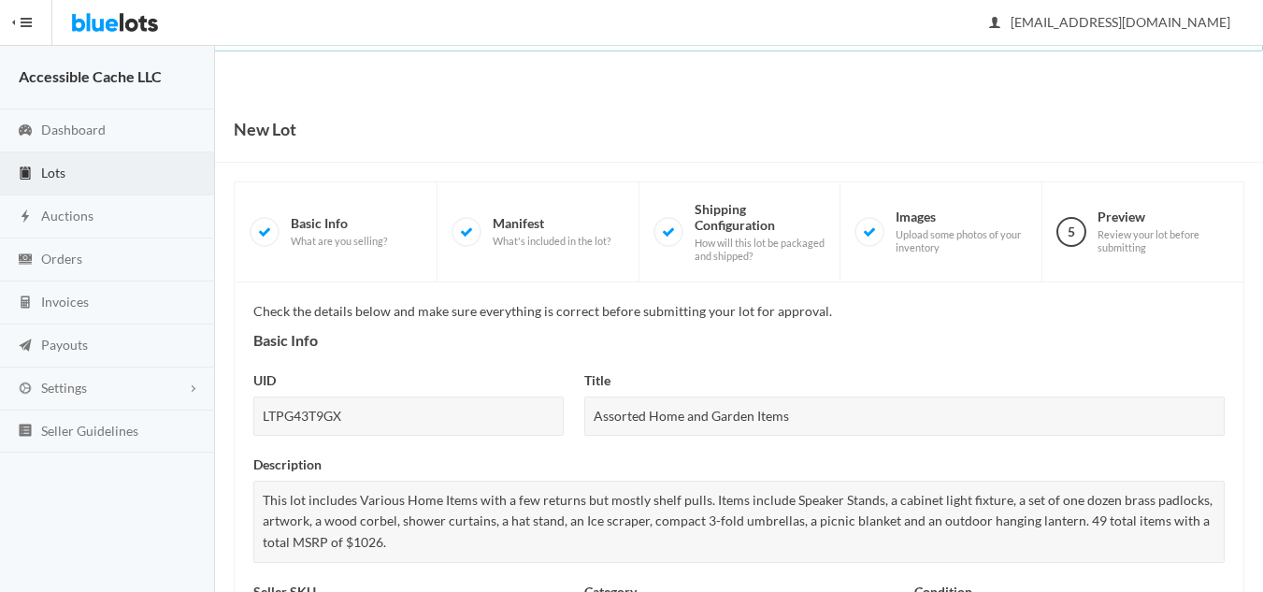
scroll to position [847, 0]
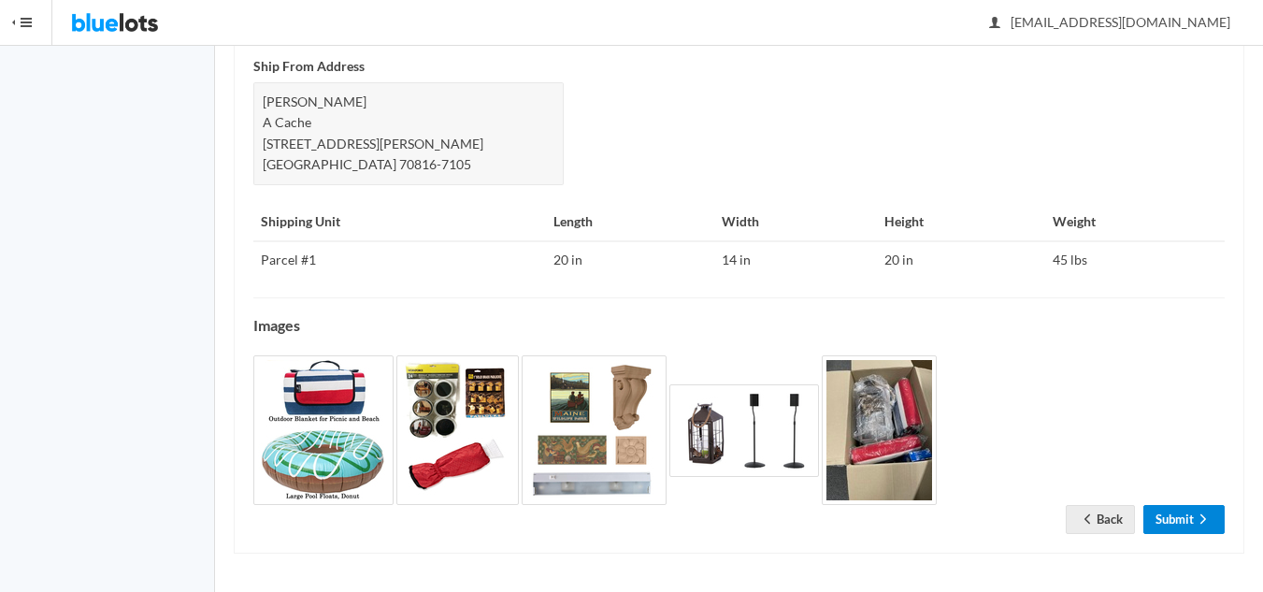
drag, startPoint x: 1174, startPoint y: 526, endPoint x: 1193, endPoint y: 512, distance: 23.4
click at [1174, 526] on link "Submit" at bounding box center [1183, 519] width 81 height 29
